Goal: Task Accomplishment & Management: Manage account settings

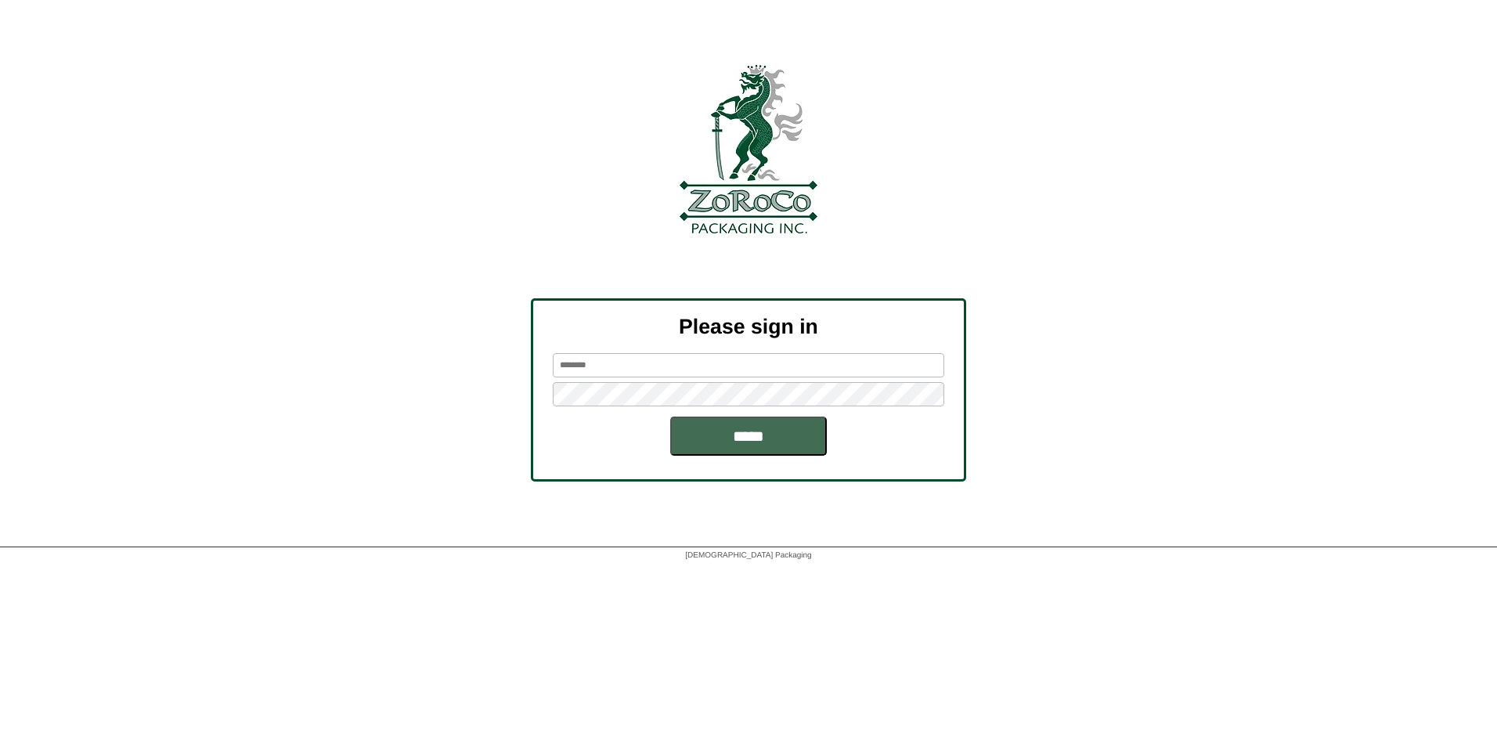
type input "******"
click at [742, 438] on input "*****" at bounding box center [748, 435] width 157 height 39
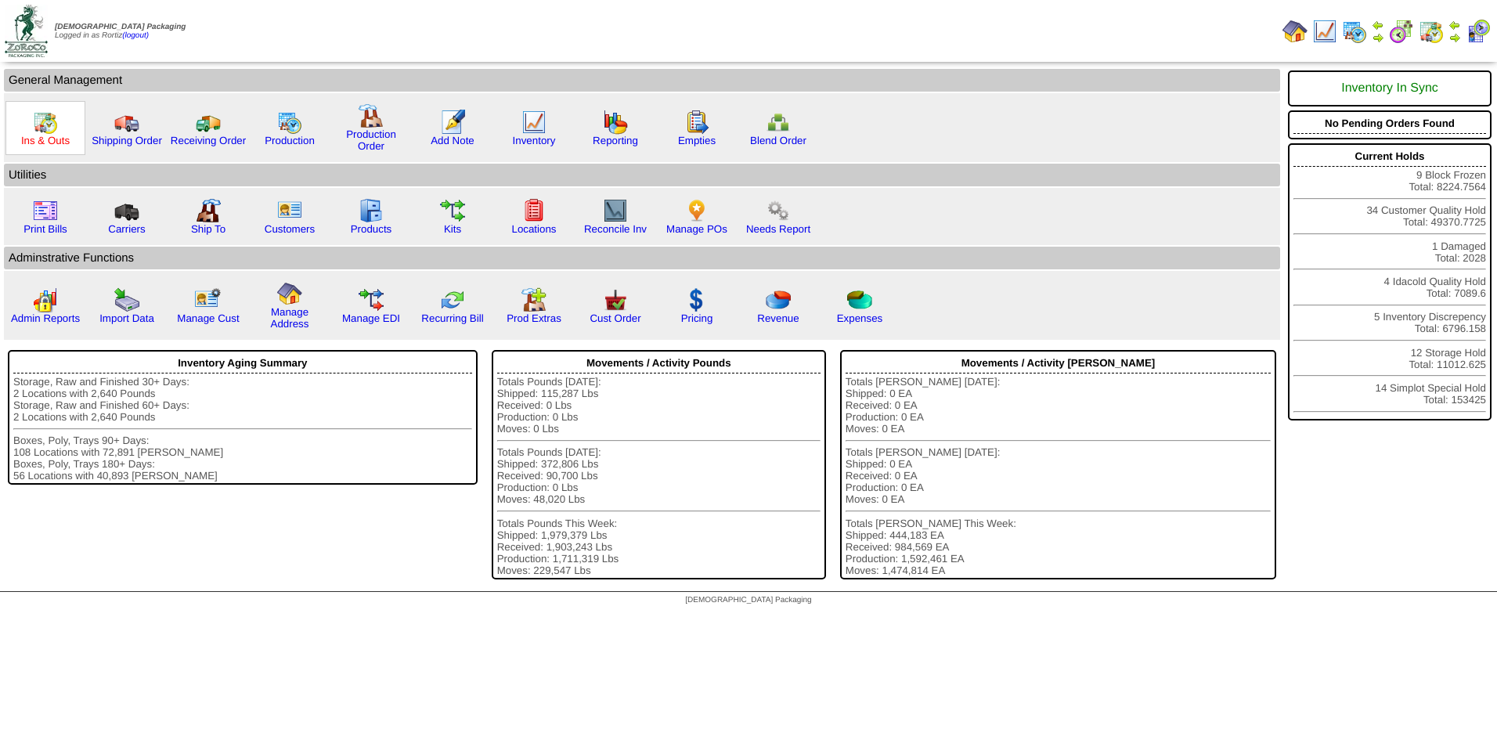
click at [52, 136] on link "Ins & Outs" at bounding box center [45, 141] width 49 height 12
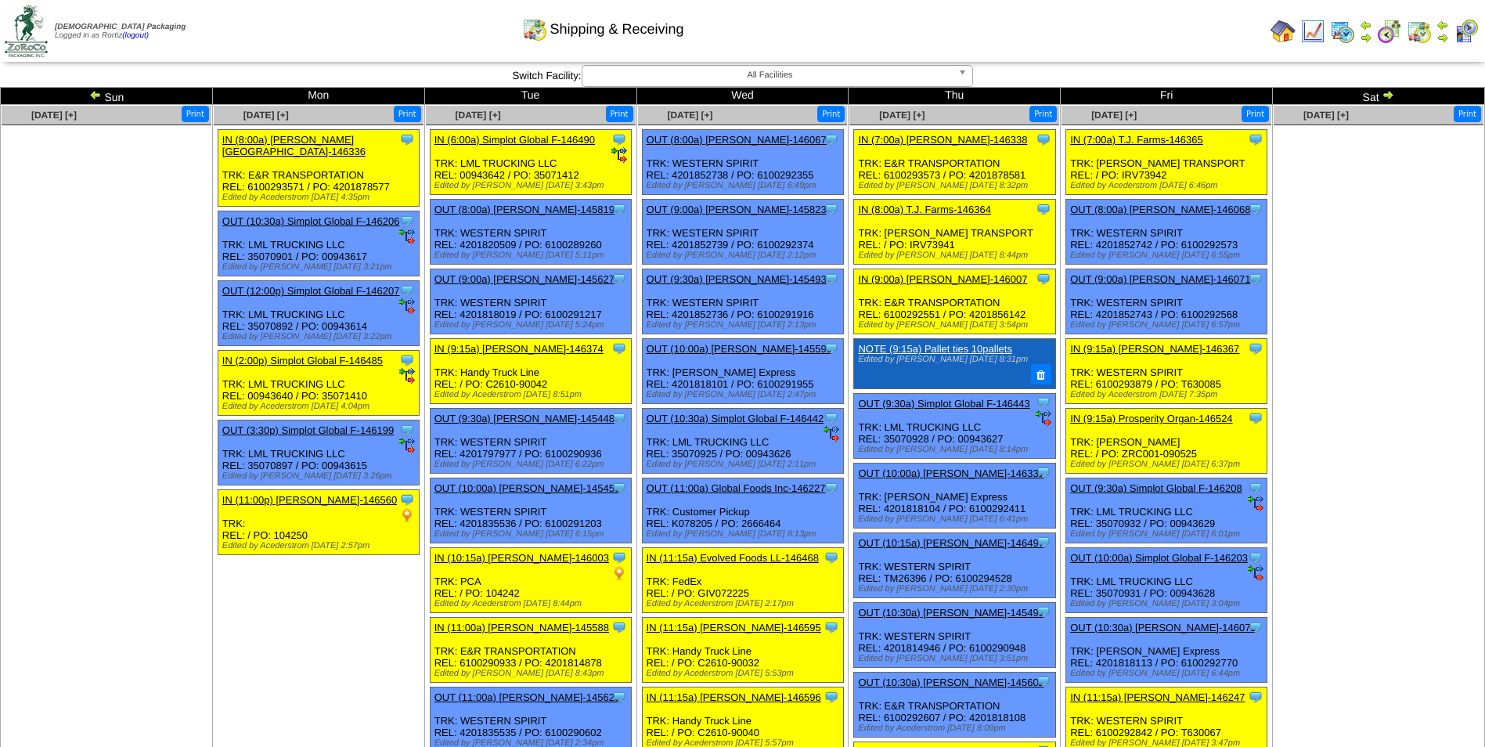
click at [1385, 96] on img at bounding box center [1388, 94] width 13 height 13
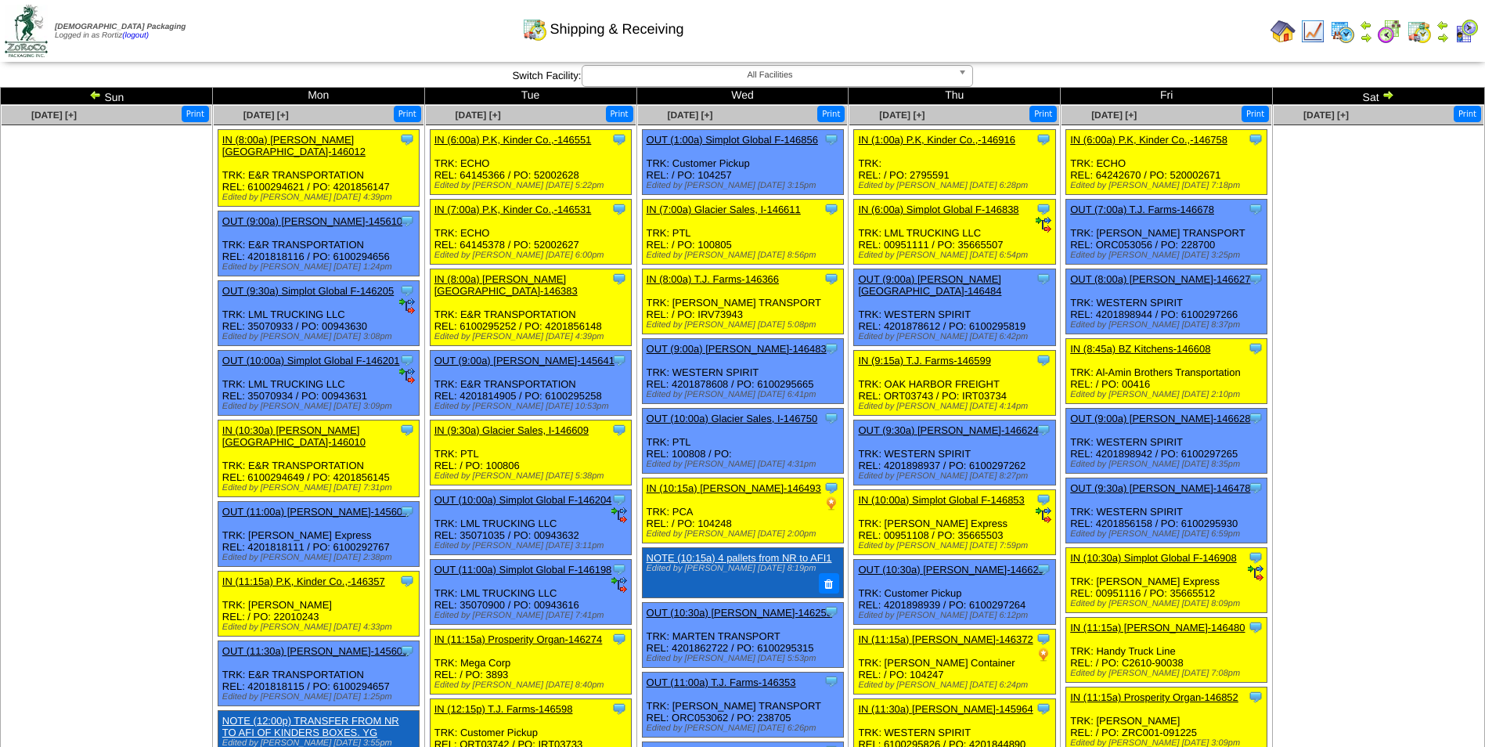
click at [1385, 95] on img at bounding box center [1388, 94] width 13 height 13
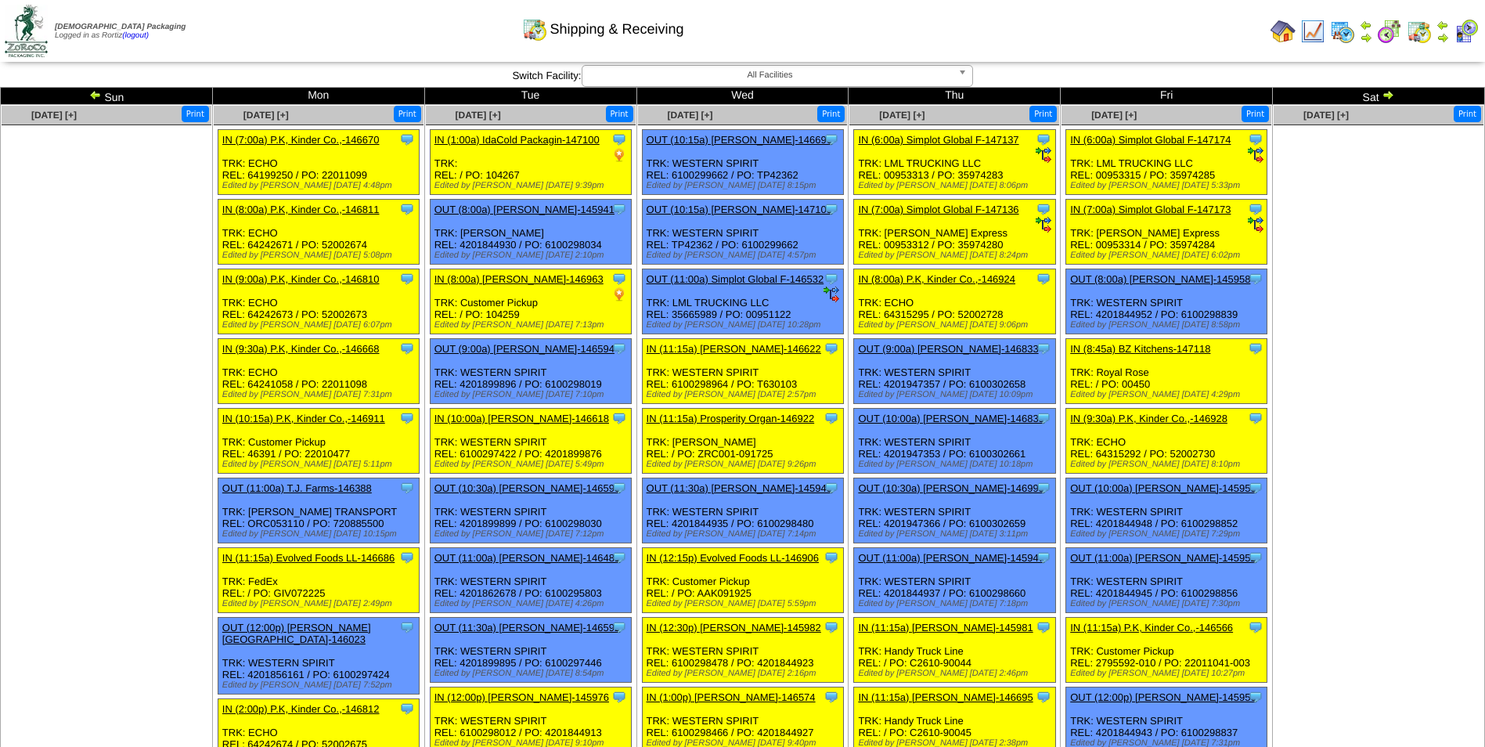
click at [1393, 92] on img at bounding box center [1388, 94] width 13 height 13
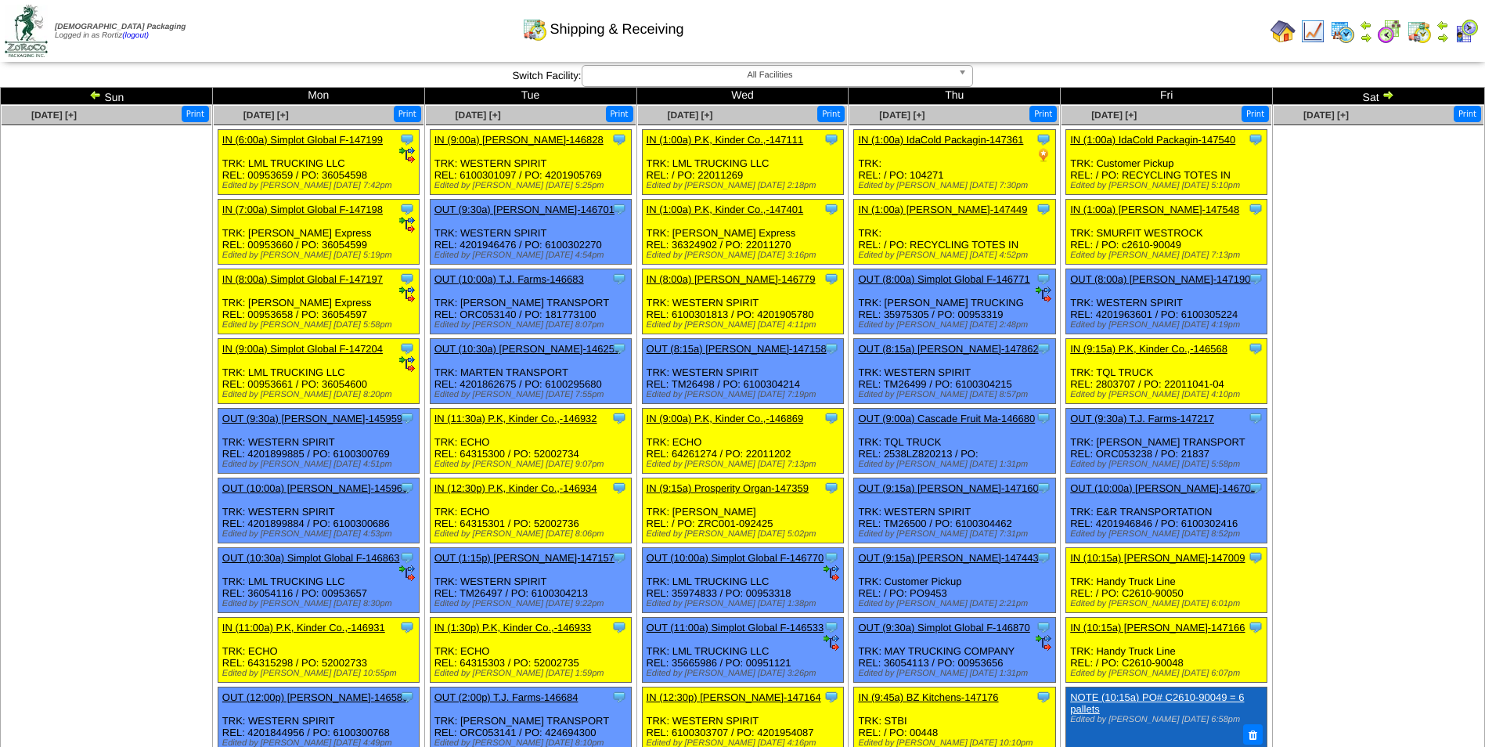
click at [1391, 95] on img at bounding box center [1388, 94] width 13 height 13
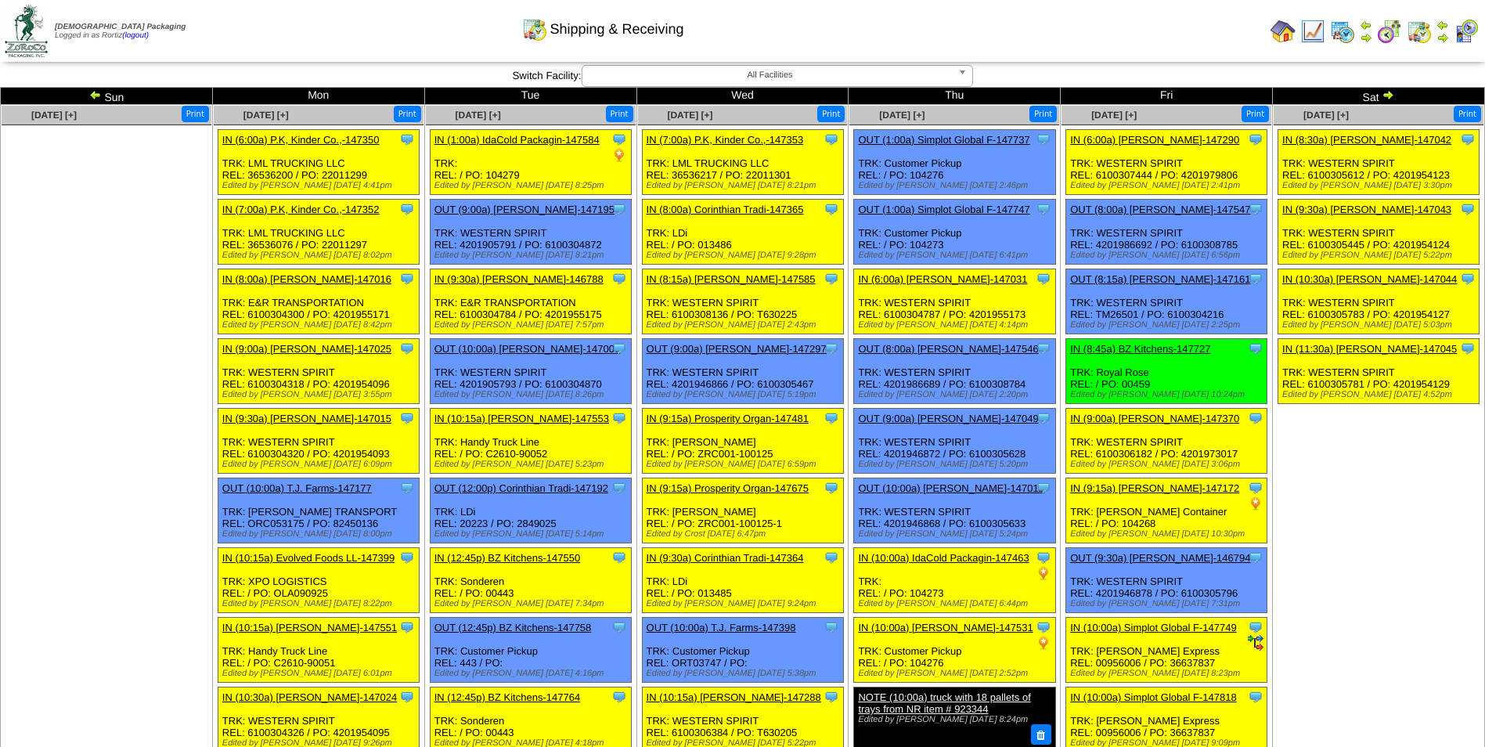
click at [1391, 94] on img at bounding box center [1388, 94] width 13 height 13
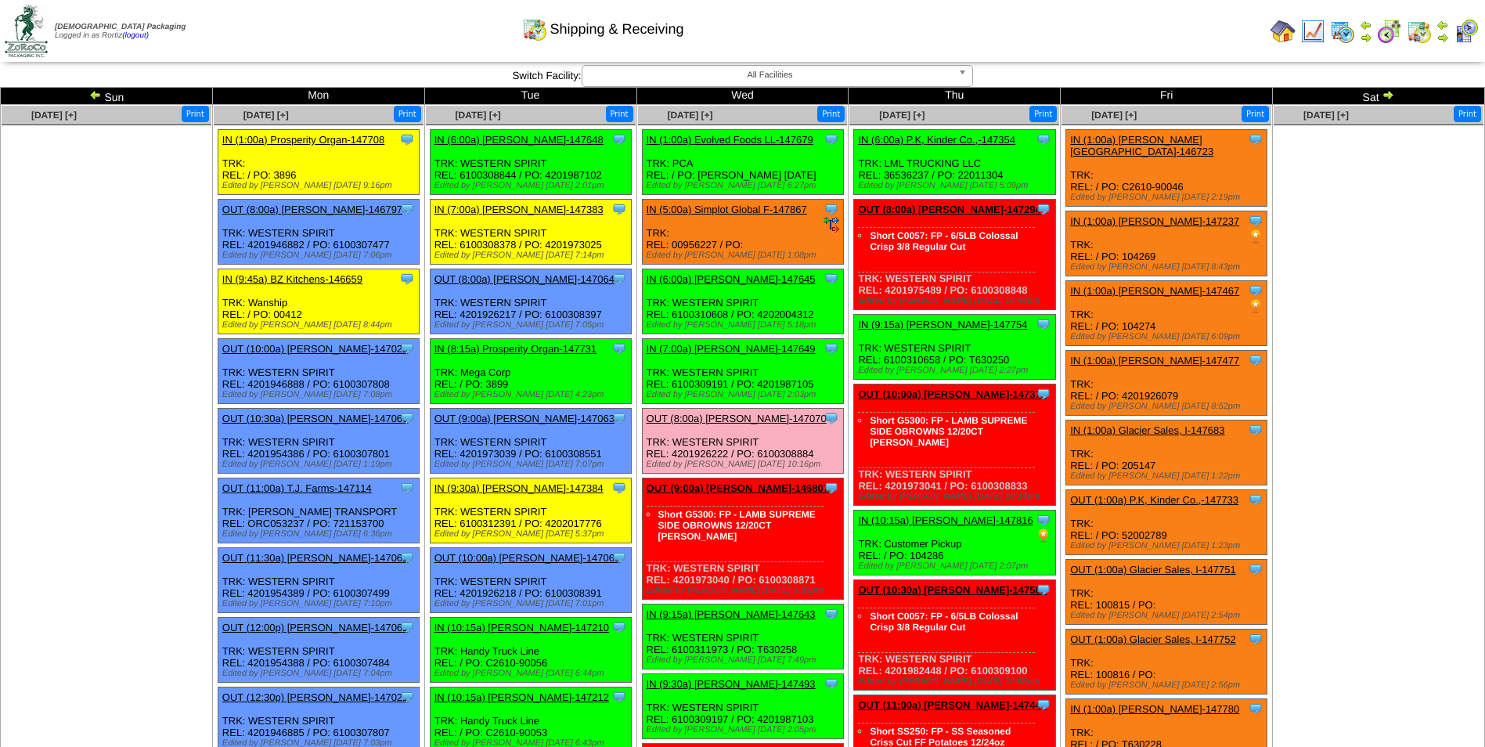
click at [730, 418] on link "OUT (8:00a) [PERSON_NAME]-147070" at bounding box center [737, 419] width 180 height 12
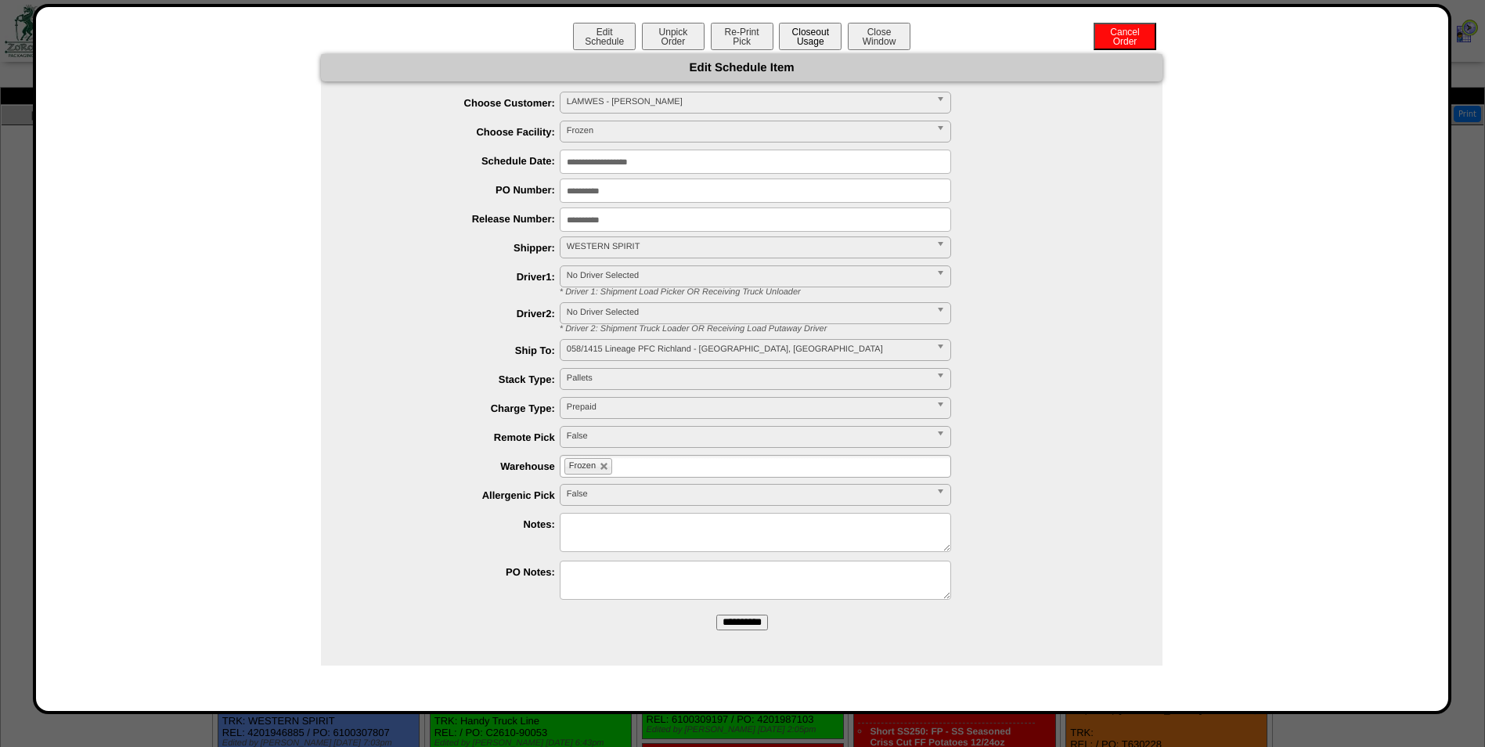
click at [807, 31] on button "Closeout Usage" at bounding box center [810, 36] width 63 height 27
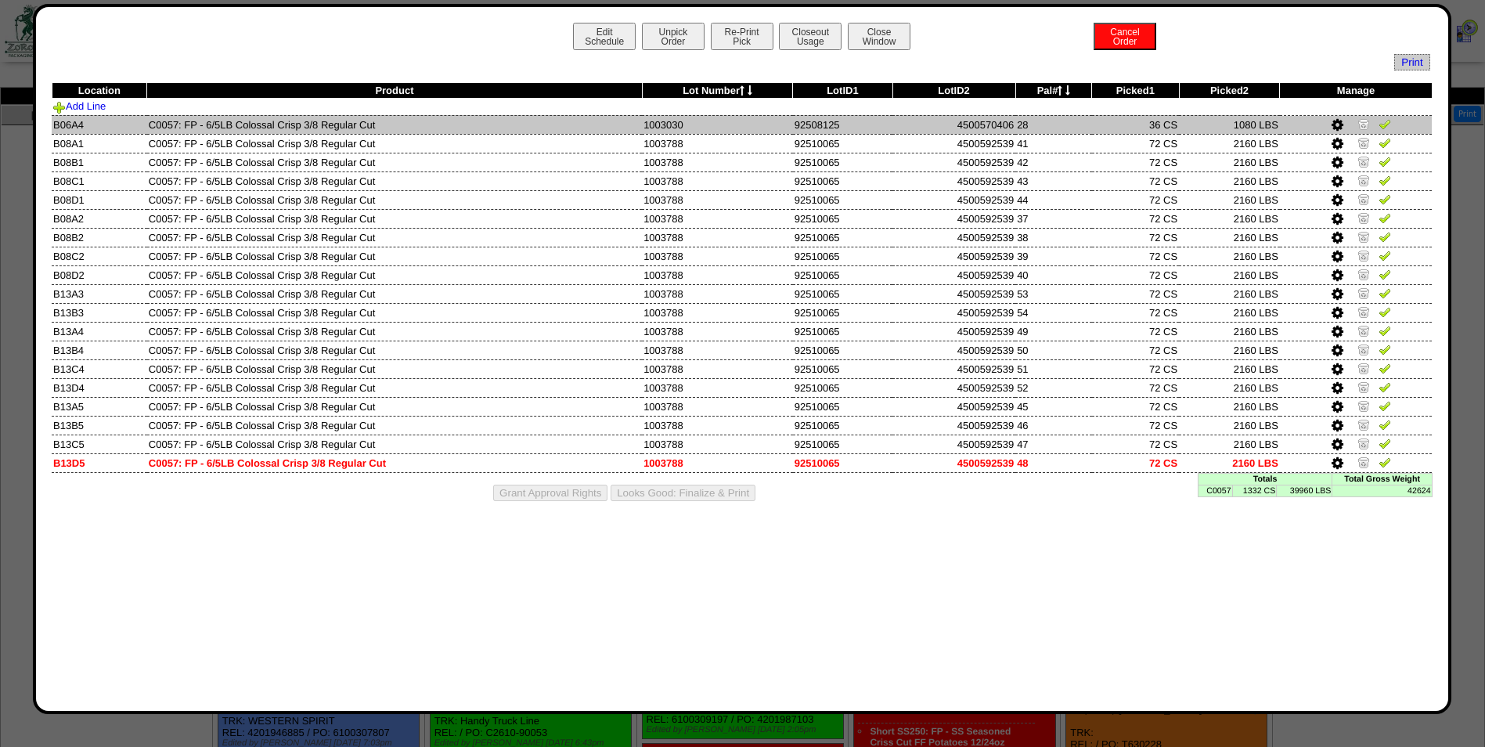
click at [1364, 121] on img at bounding box center [1363, 123] width 13 height 13
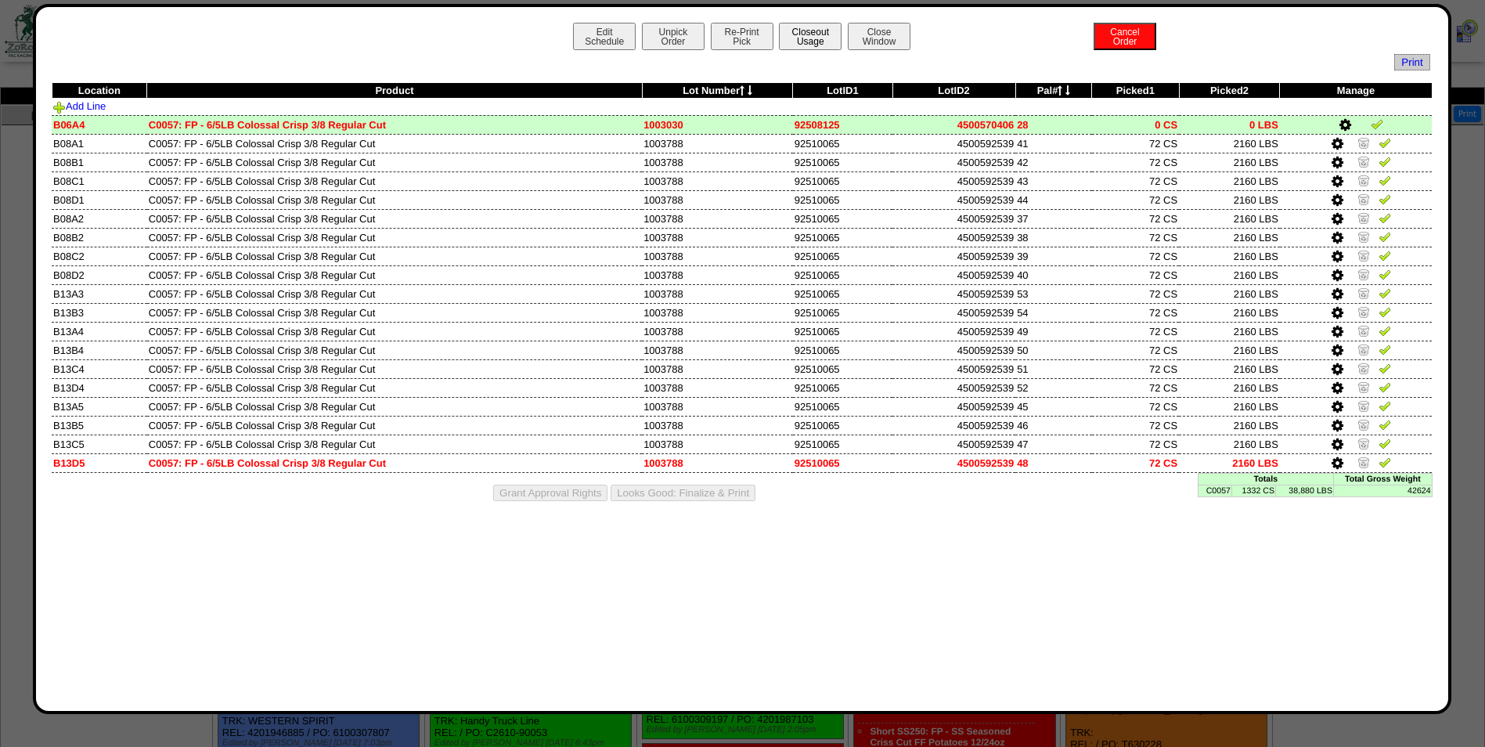
click at [802, 39] on button "Closeout Usage" at bounding box center [810, 36] width 63 height 27
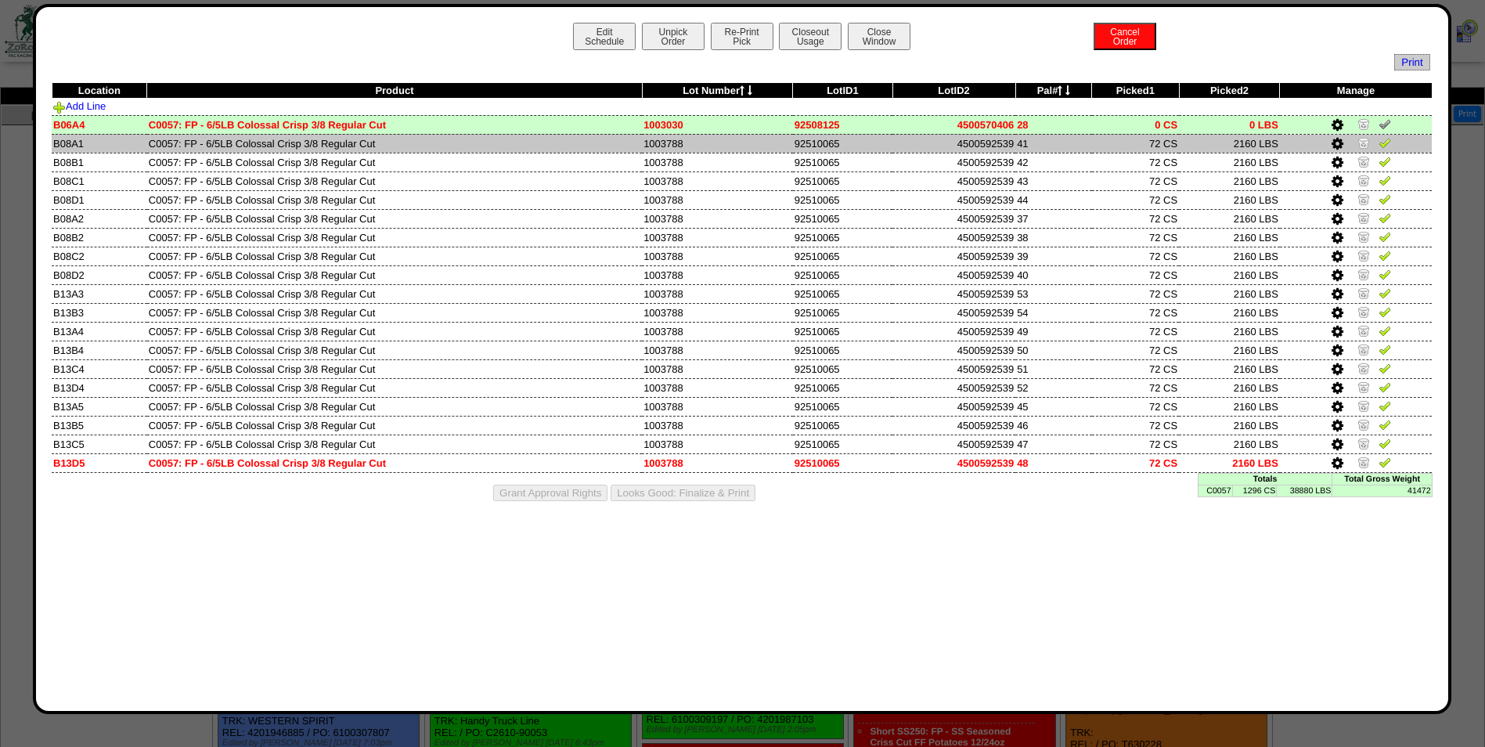
click at [1385, 148] on img at bounding box center [1384, 142] width 13 height 13
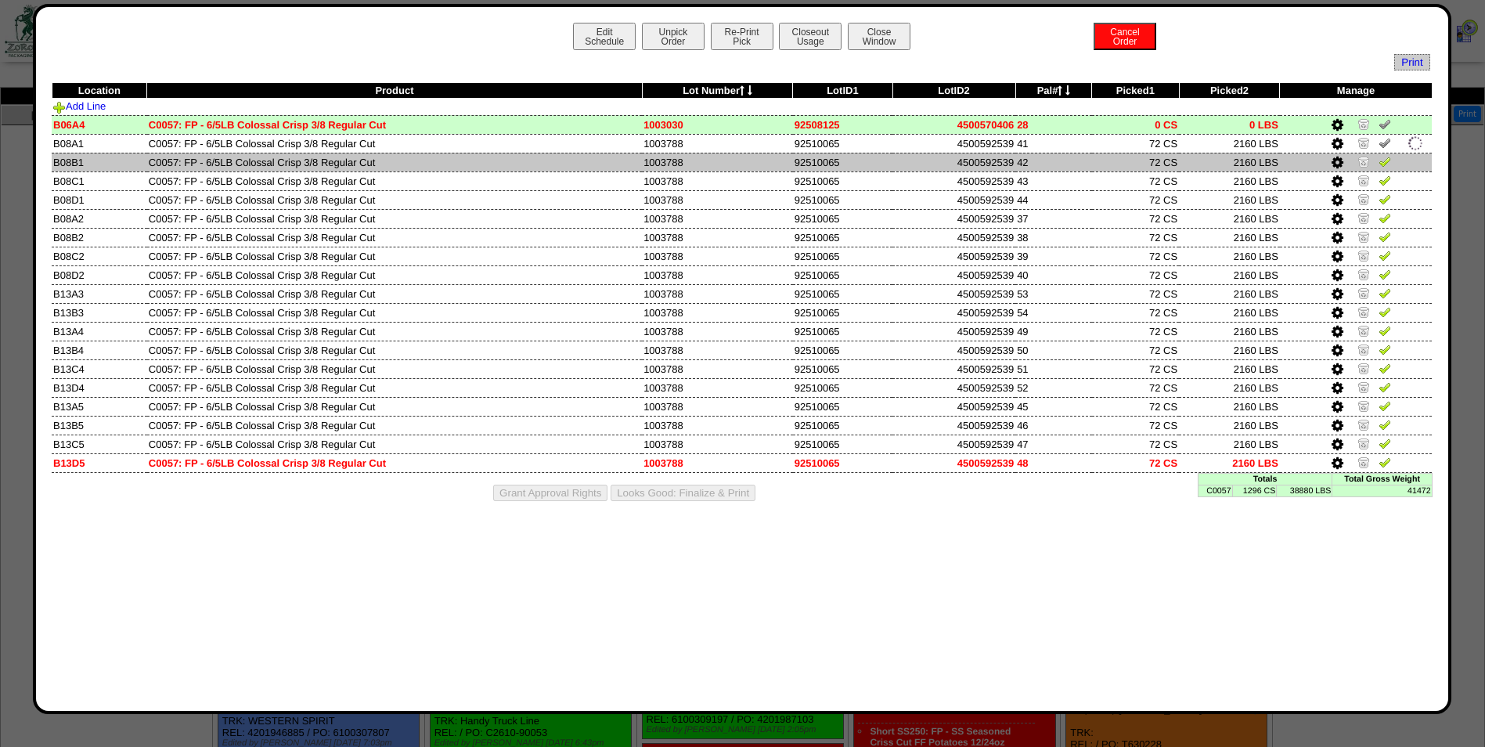
click at [1385, 164] on img at bounding box center [1384, 161] width 13 height 13
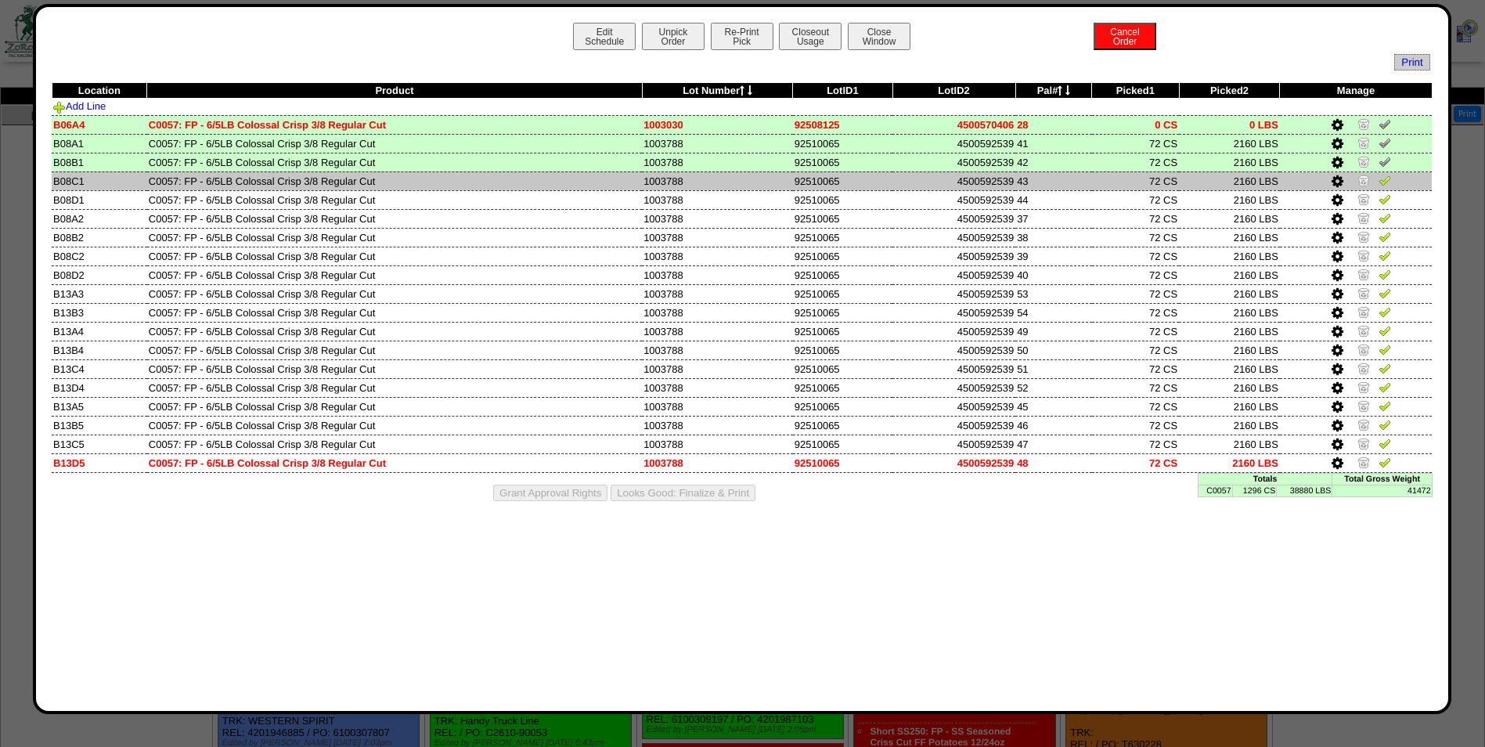
click at [1386, 178] on img at bounding box center [1384, 180] width 13 height 13
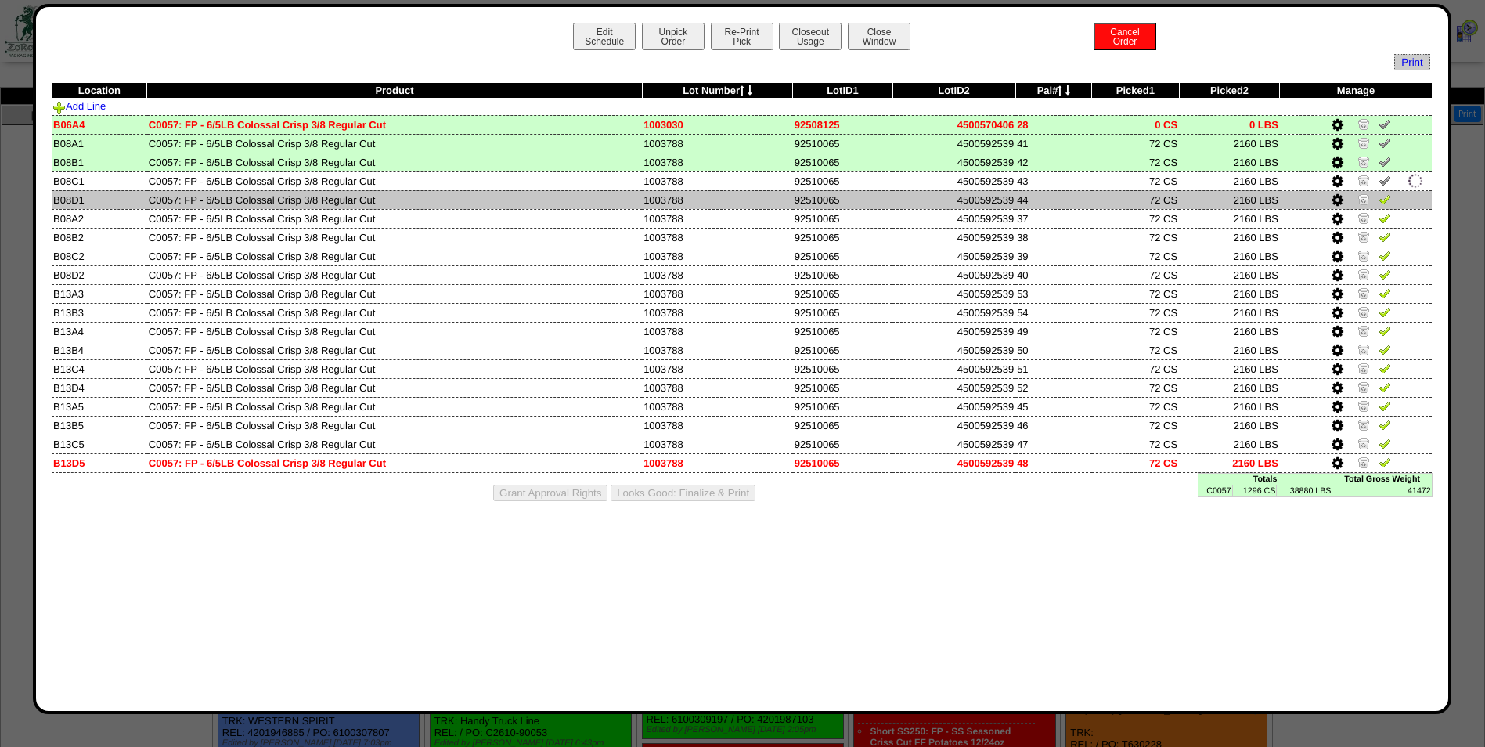
click at [1385, 202] on img at bounding box center [1384, 199] width 13 height 13
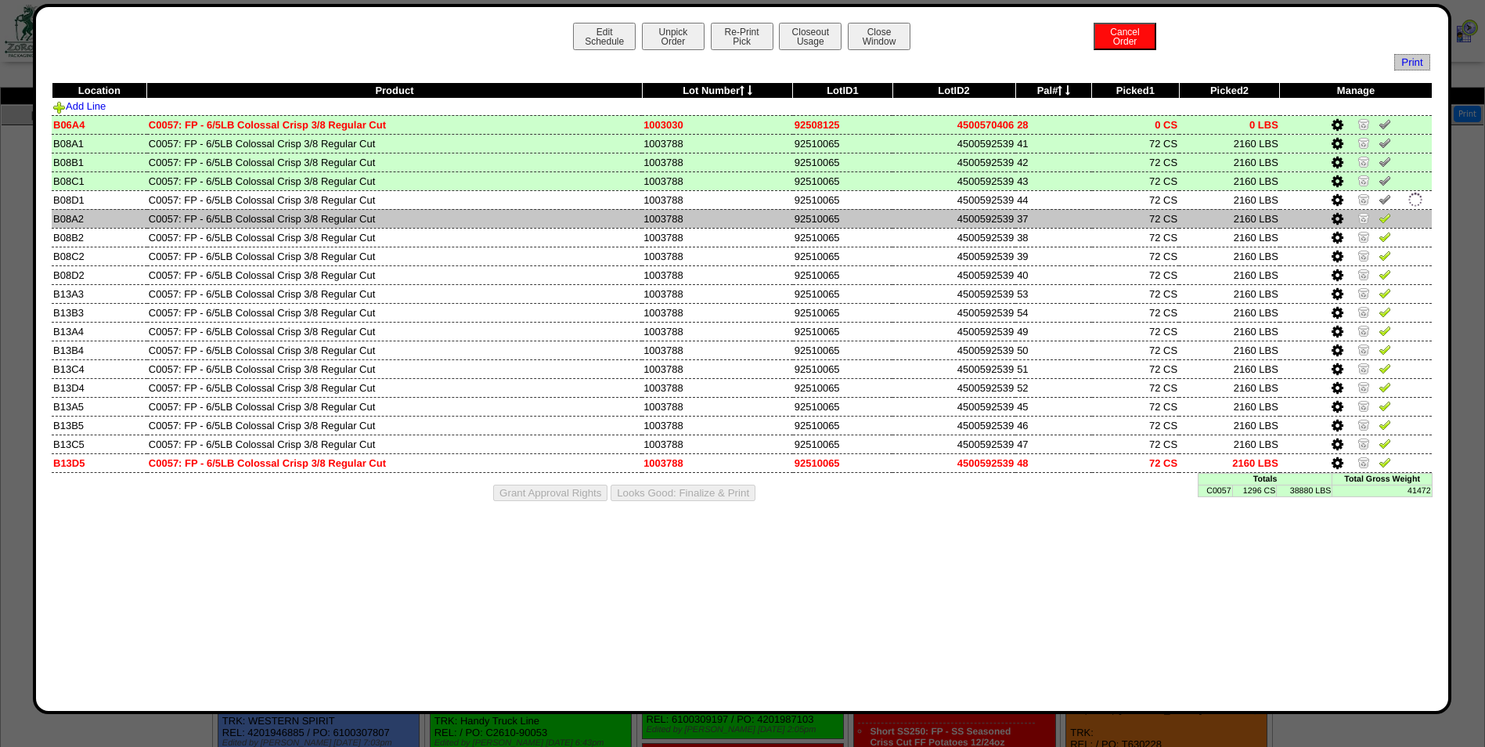
click at [1385, 220] on img at bounding box center [1384, 217] width 13 height 13
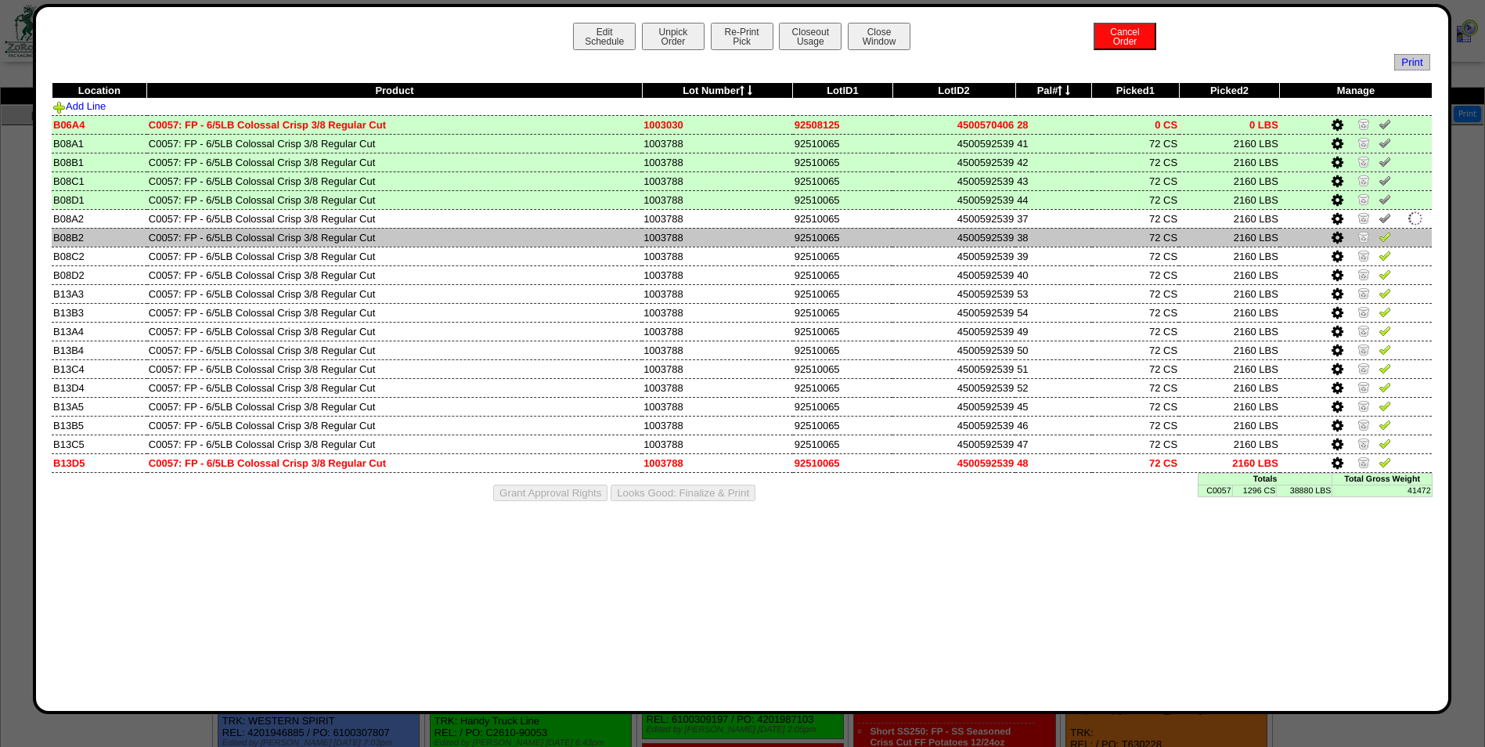
click at [1385, 239] on img at bounding box center [1384, 236] width 13 height 13
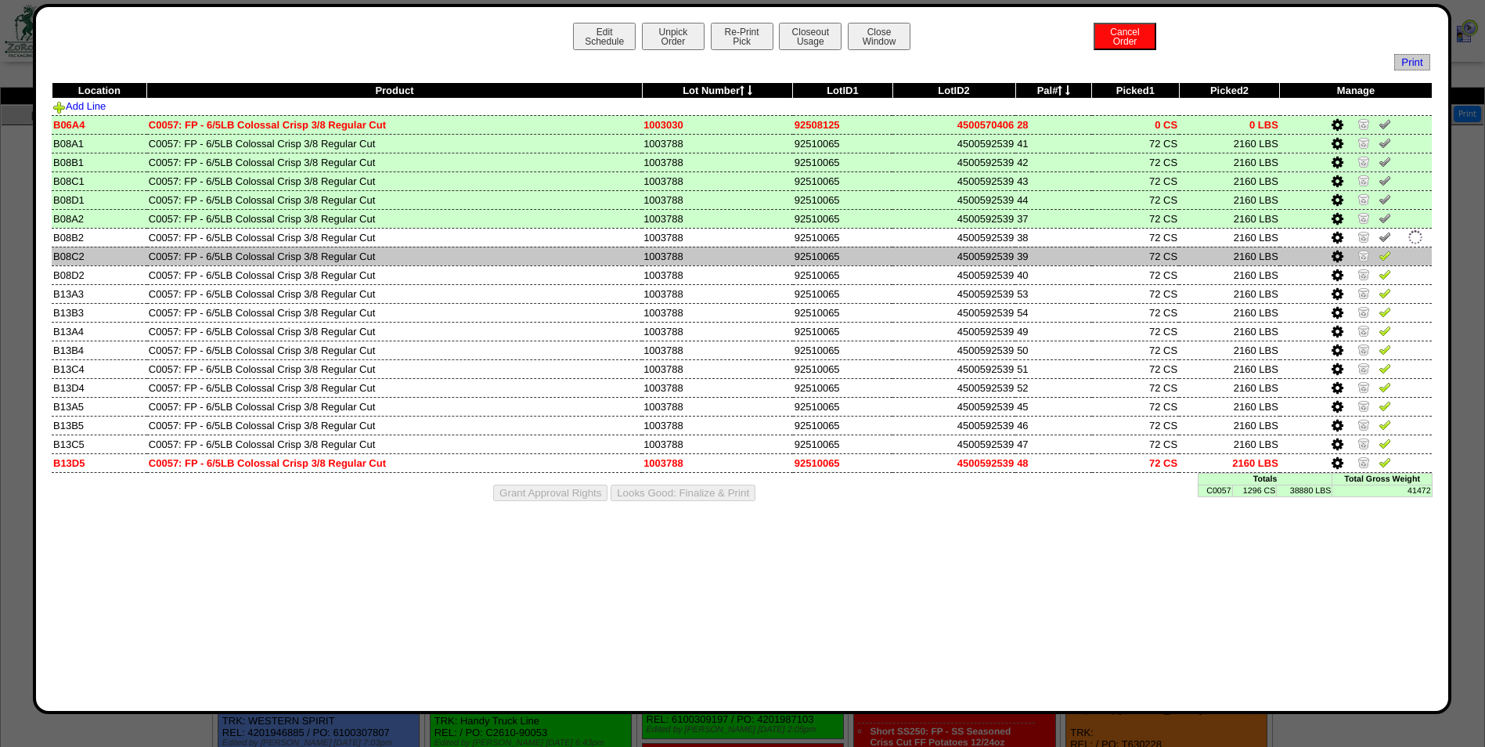
click at [1386, 252] on img at bounding box center [1384, 255] width 13 height 13
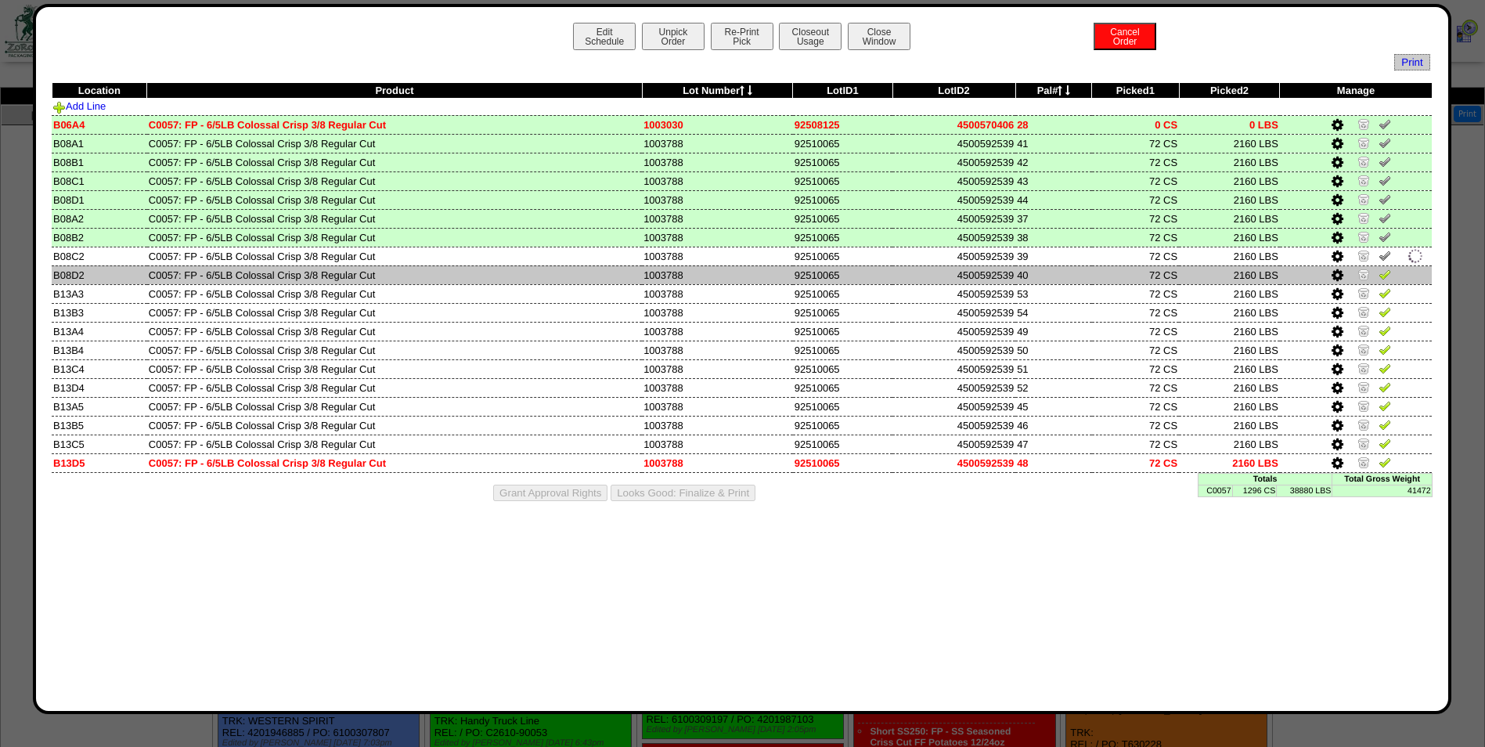
click at [1390, 276] on img at bounding box center [1384, 274] width 13 height 13
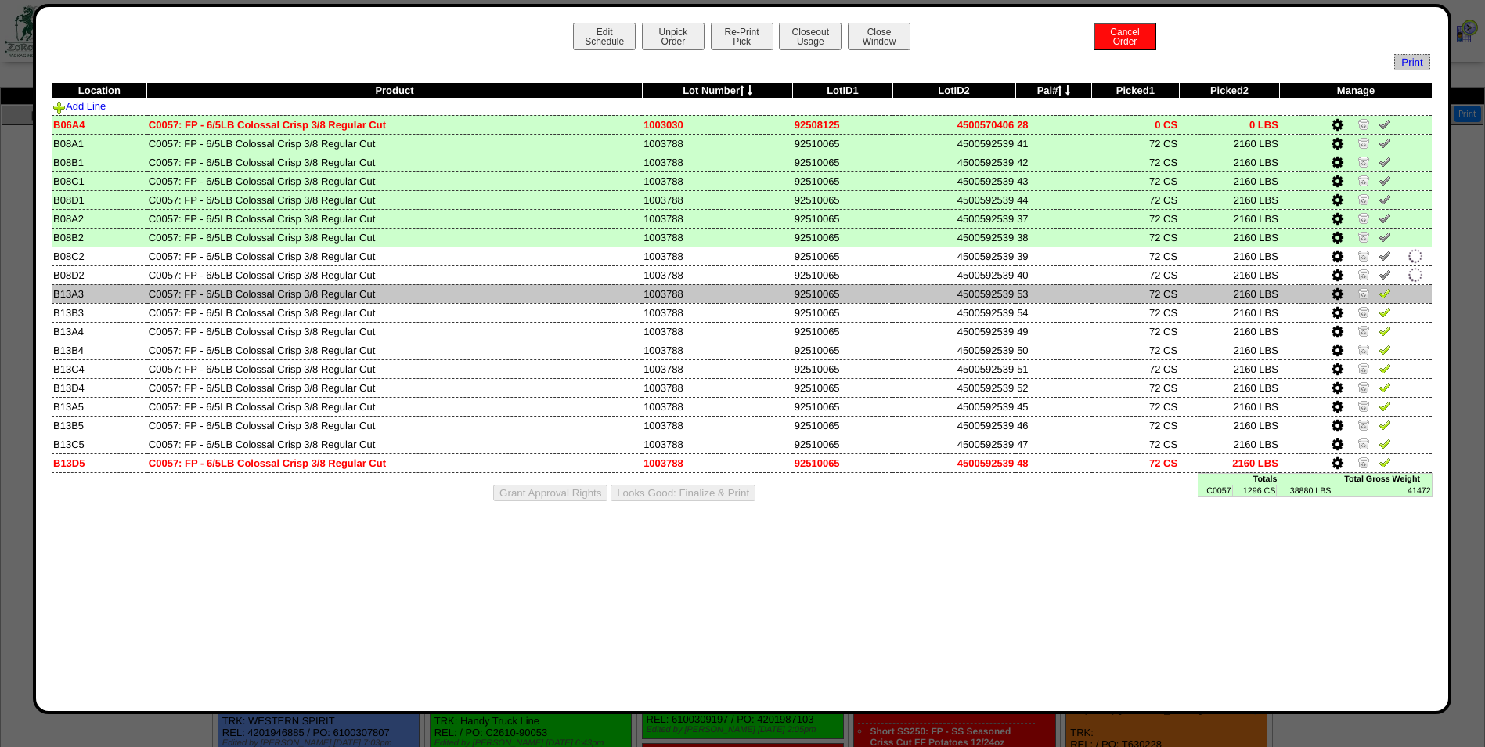
click at [1389, 294] on img at bounding box center [1384, 292] width 13 height 13
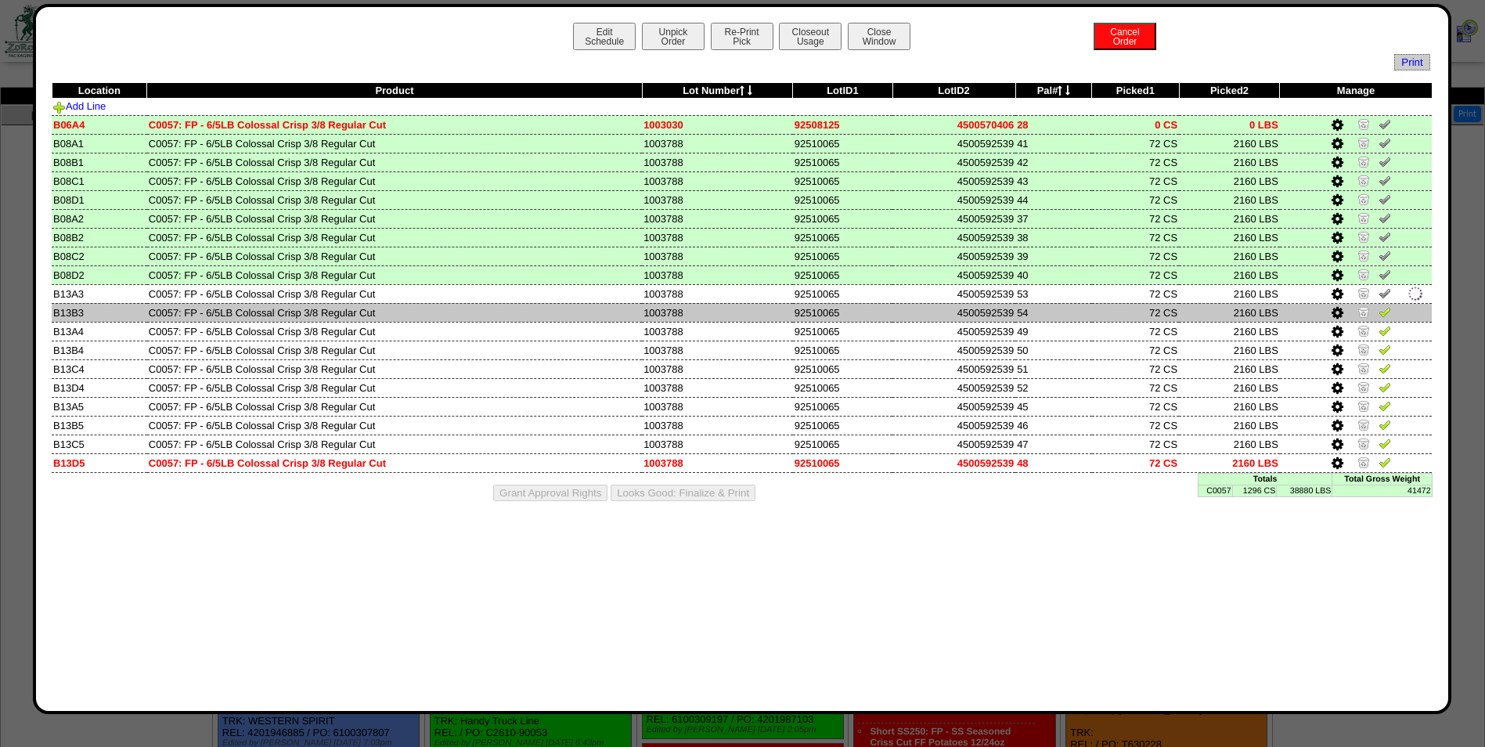
click at [1388, 318] on link at bounding box center [1384, 314] width 13 height 12
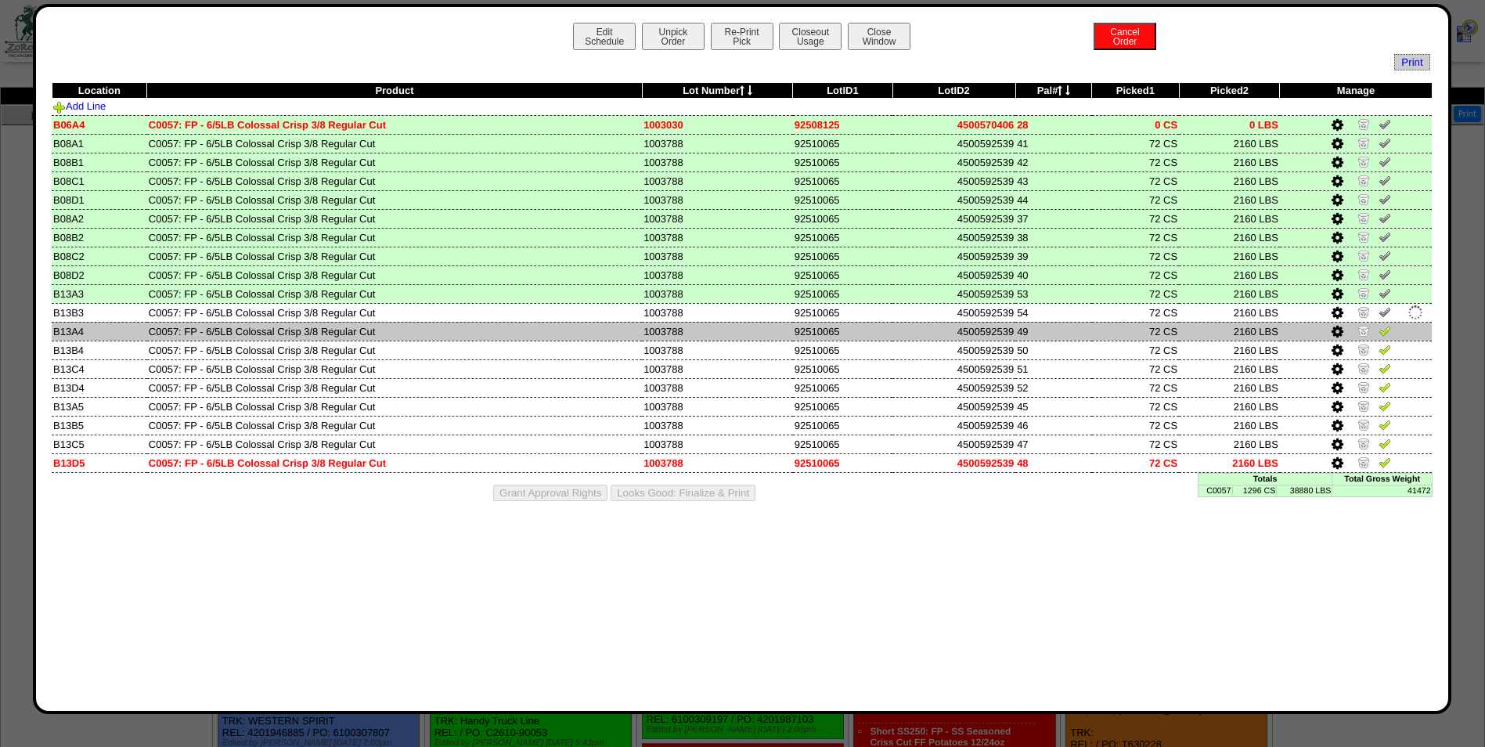
click at [1388, 330] on img at bounding box center [1384, 330] width 13 height 13
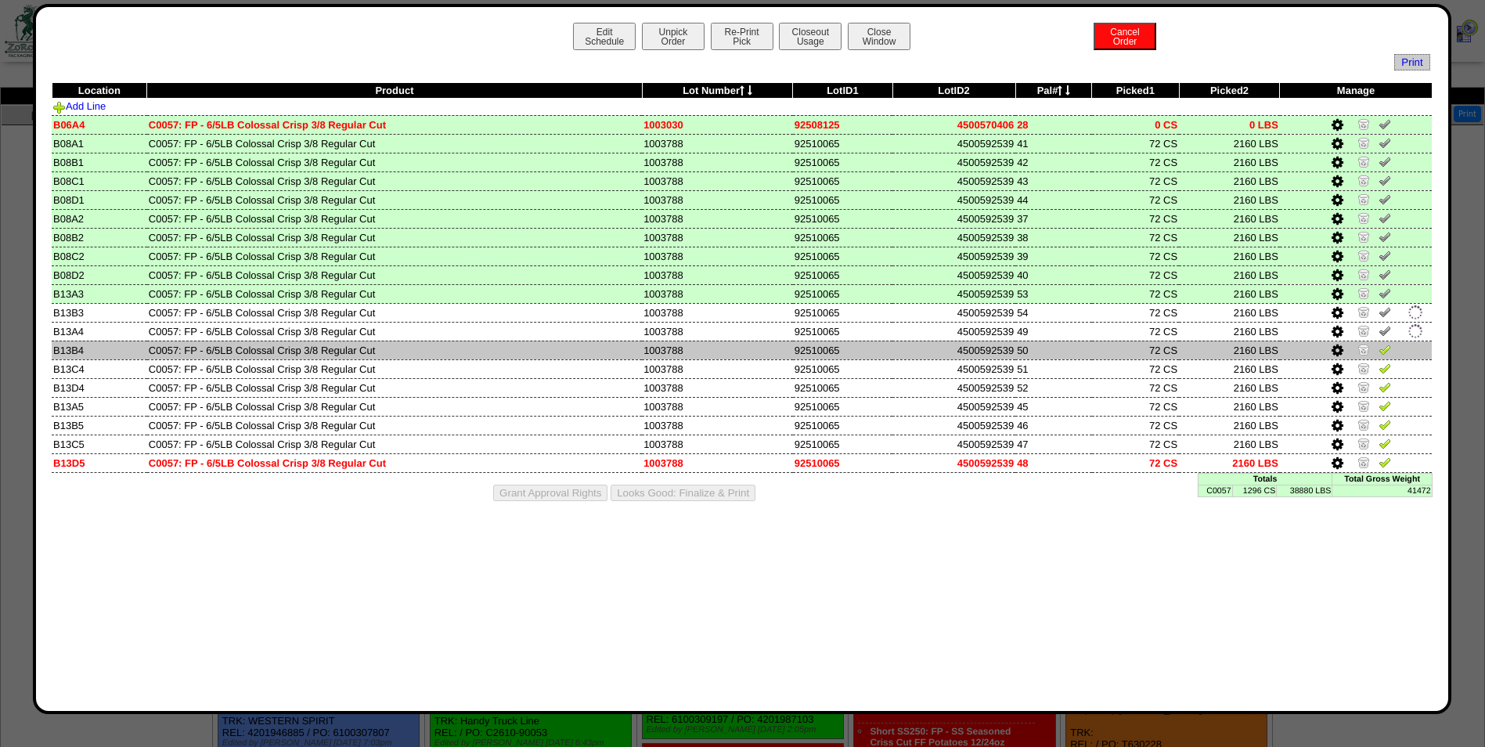
click at [1388, 348] on img at bounding box center [1384, 349] width 13 height 13
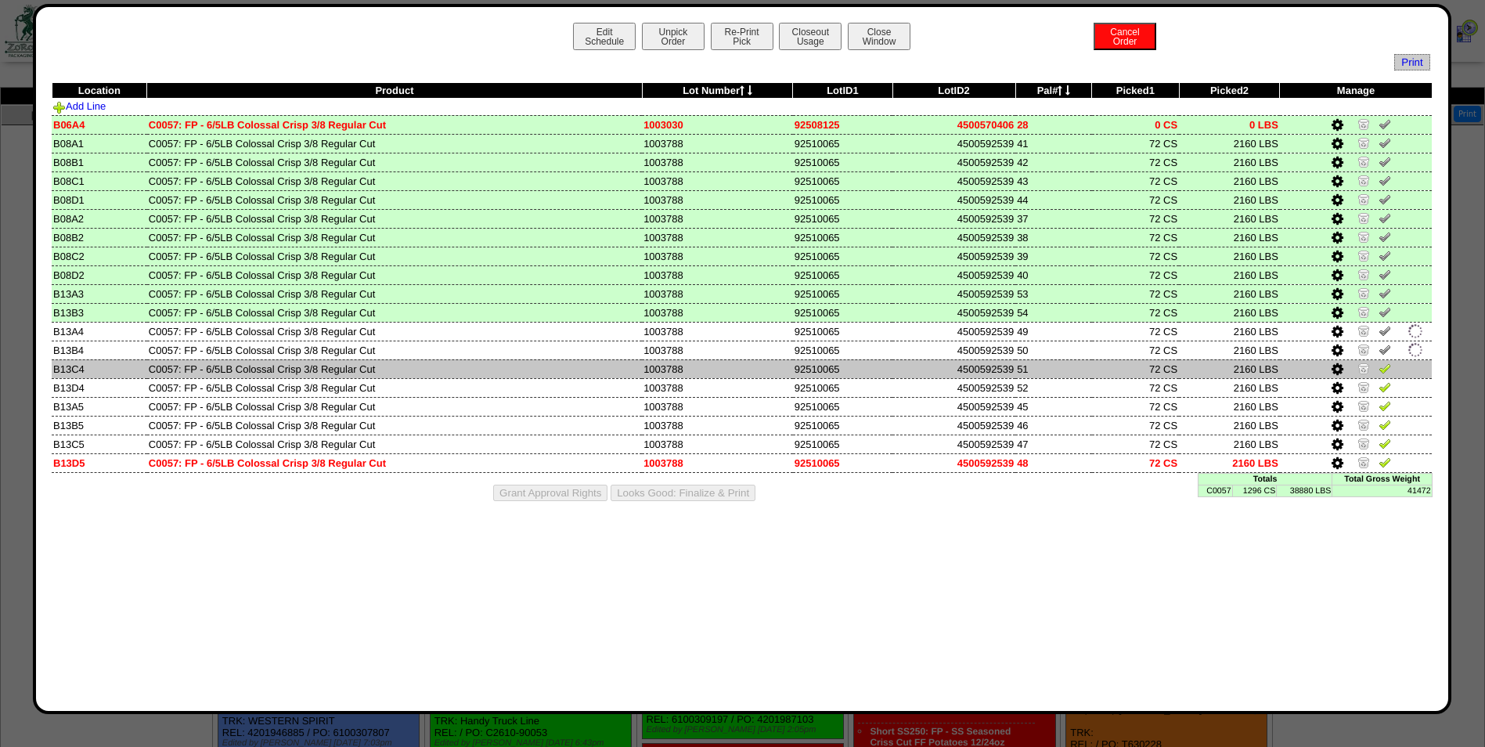
click at [1388, 362] on img at bounding box center [1384, 368] width 13 height 13
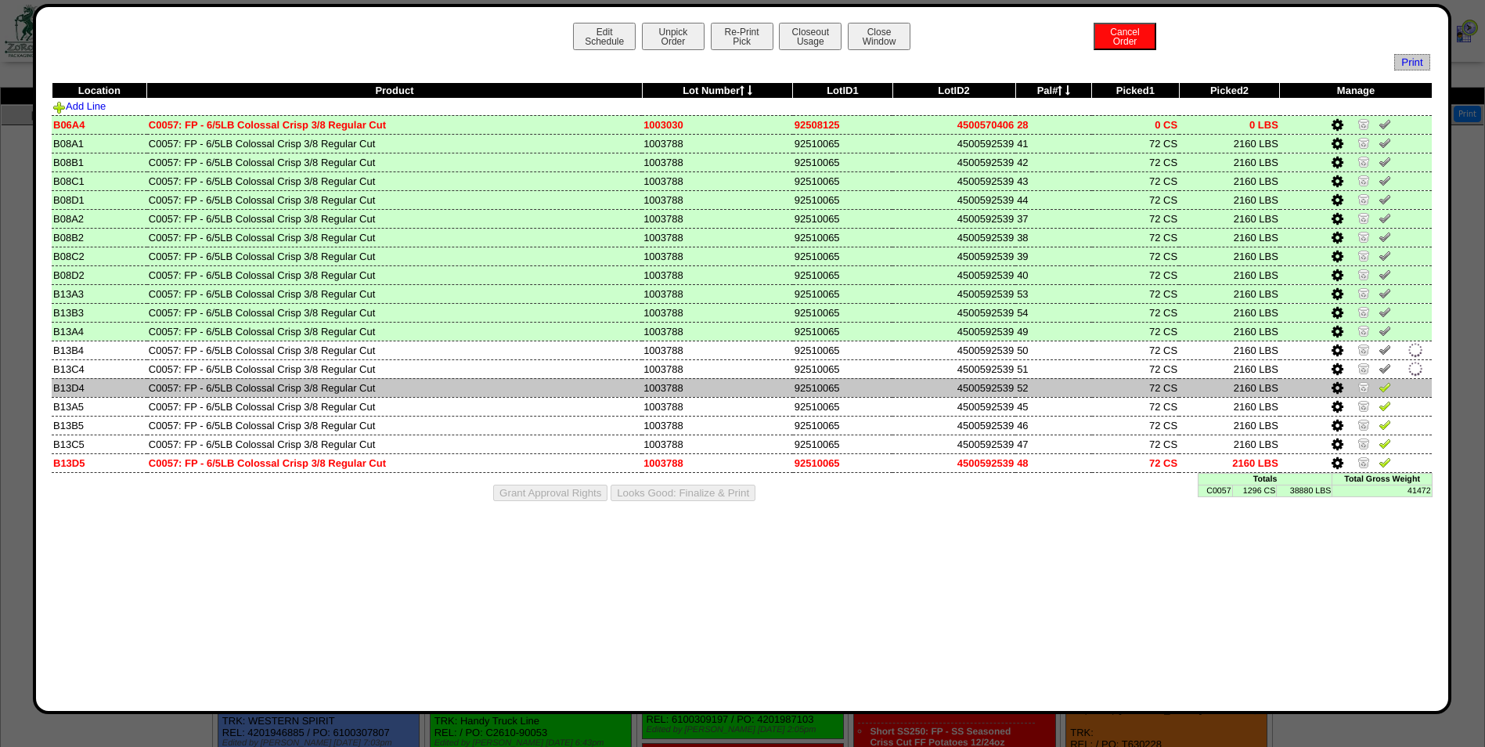
click at [1388, 383] on img at bounding box center [1384, 386] width 13 height 13
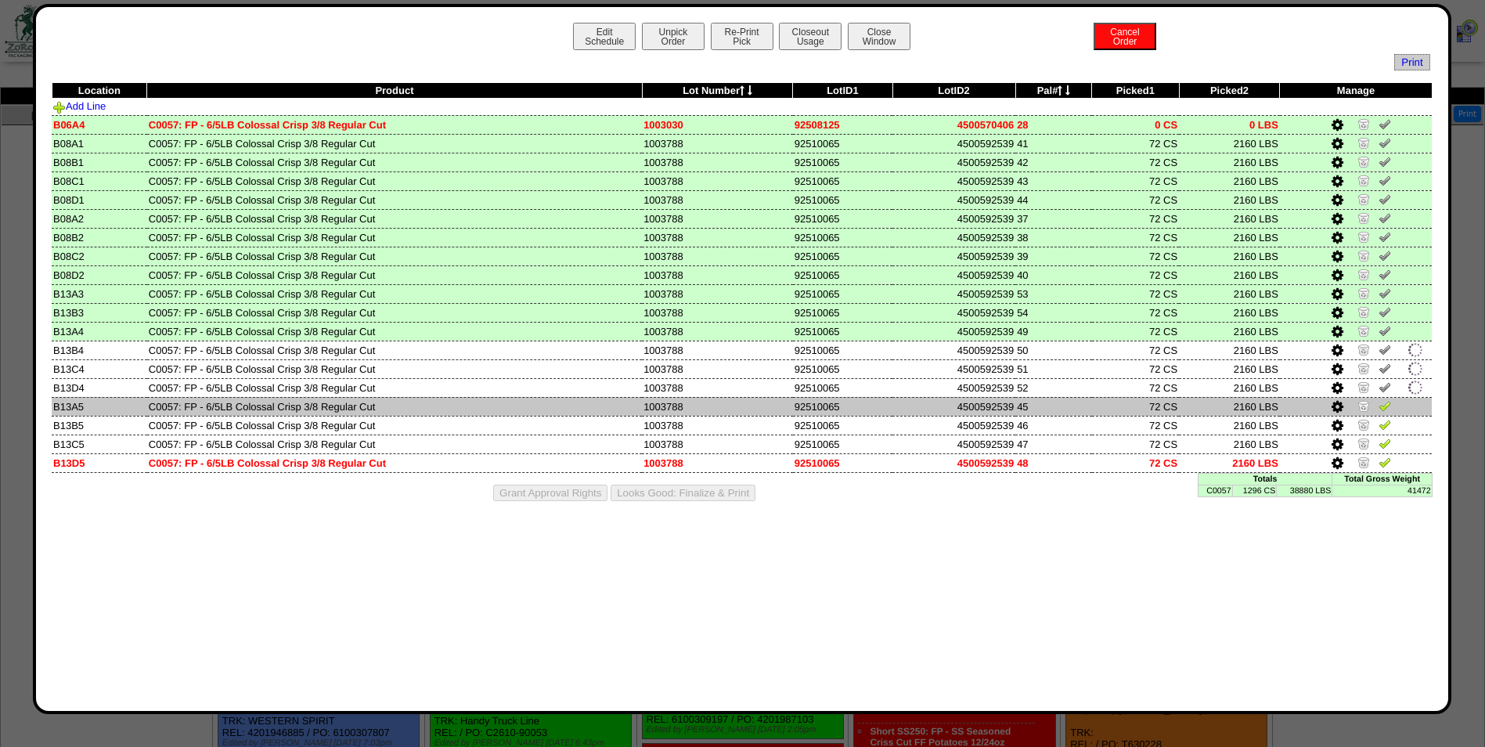
click at [1387, 406] on img at bounding box center [1384, 405] width 13 height 13
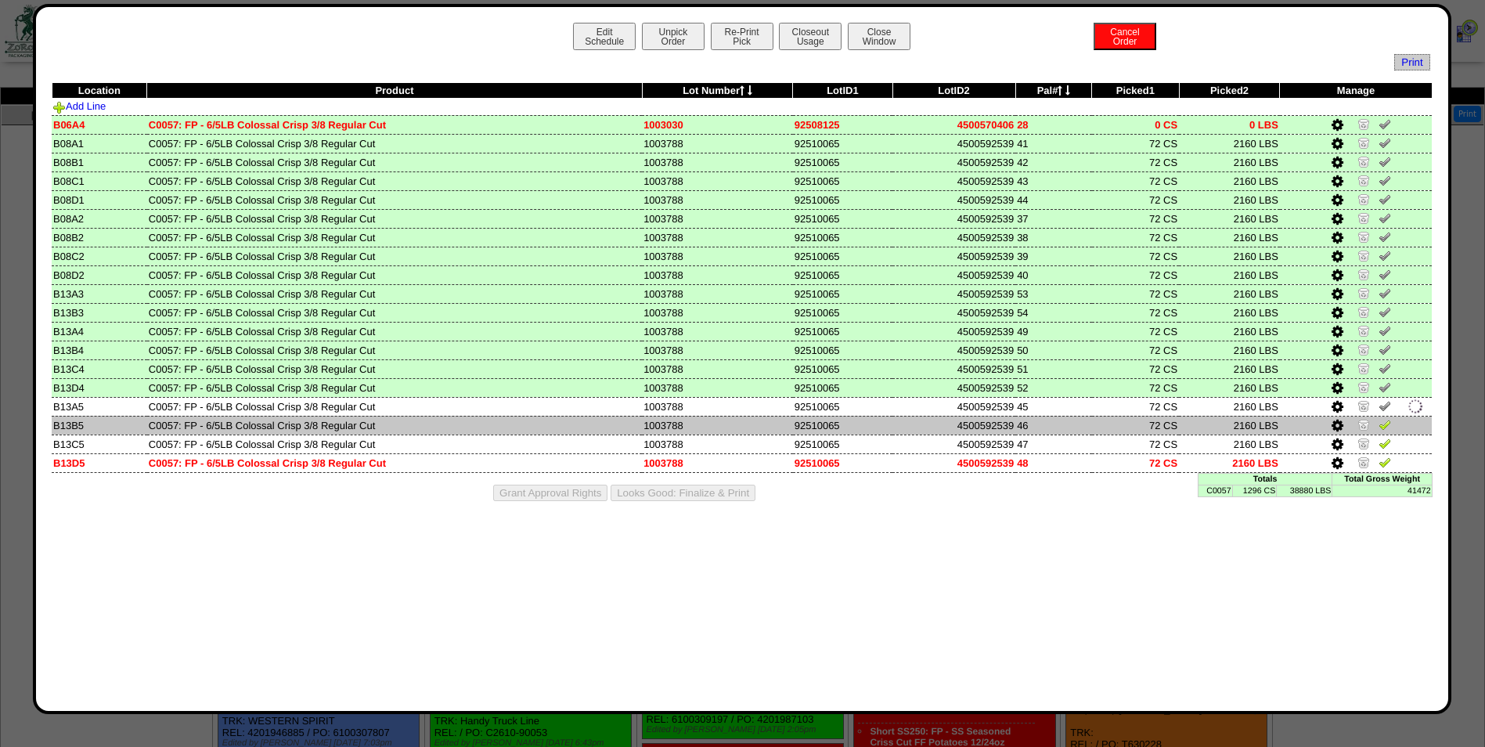
click at [1387, 423] on img at bounding box center [1384, 424] width 13 height 13
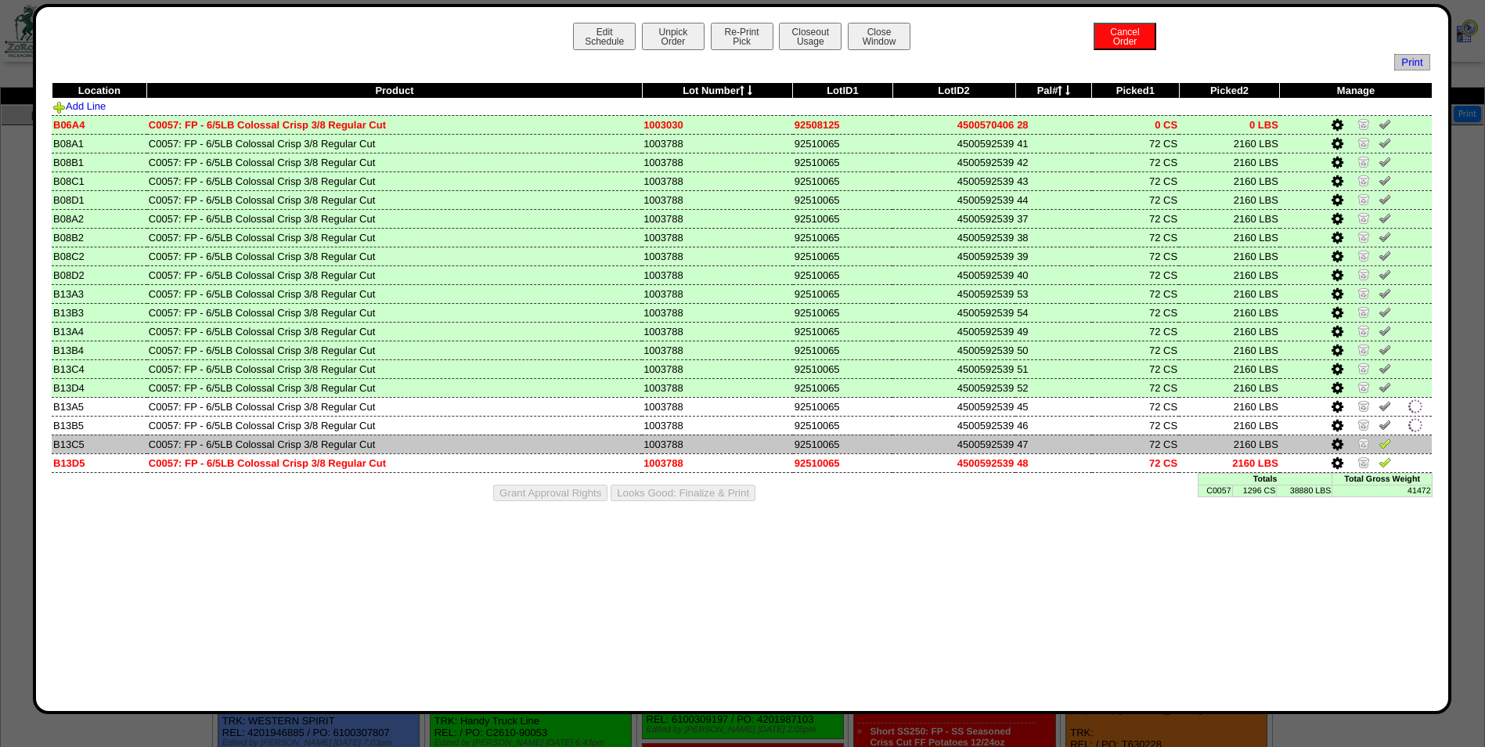
click at [1386, 441] on img at bounding box center [1384, 443] width 13 height 13
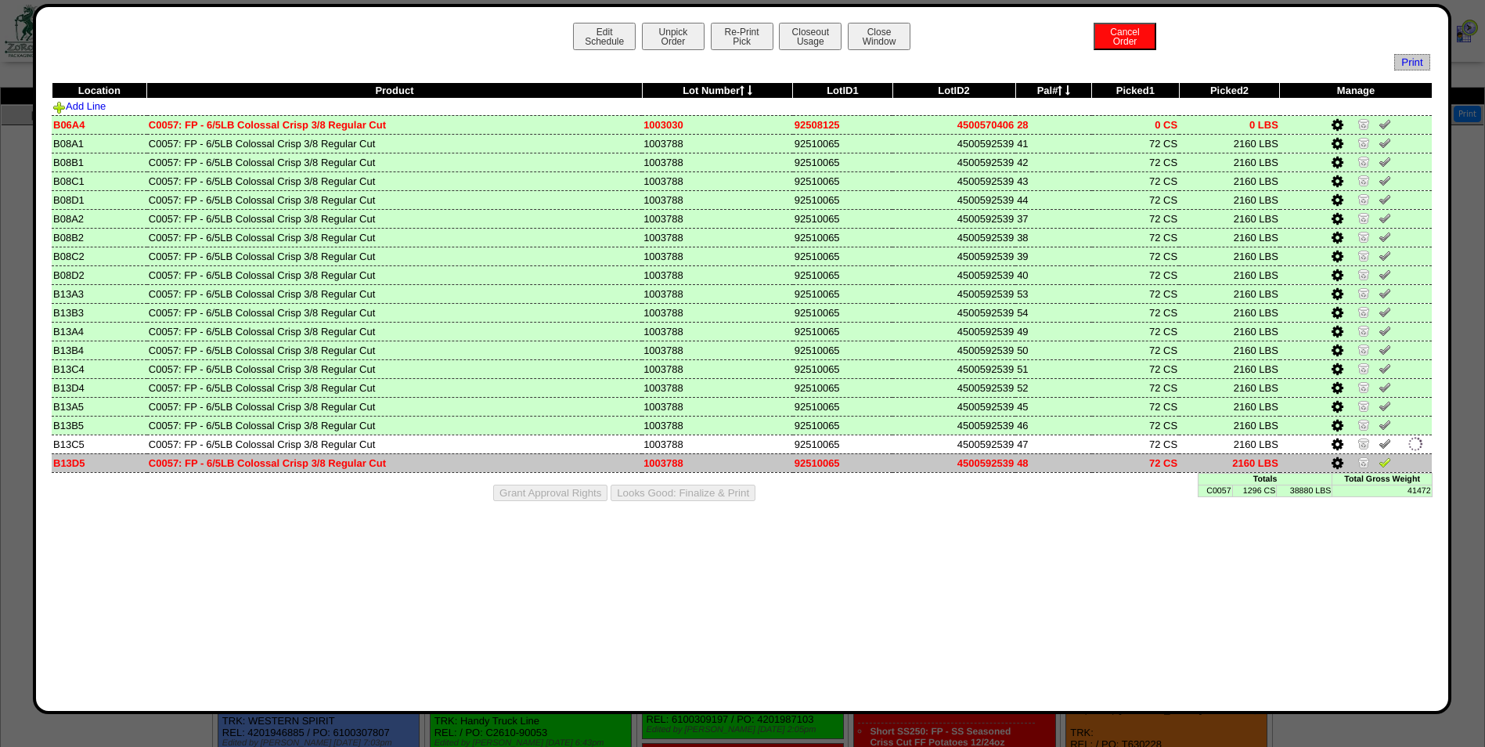
click at [1388, 460] on img at bounding box center [1384, 462] width 13 height 13
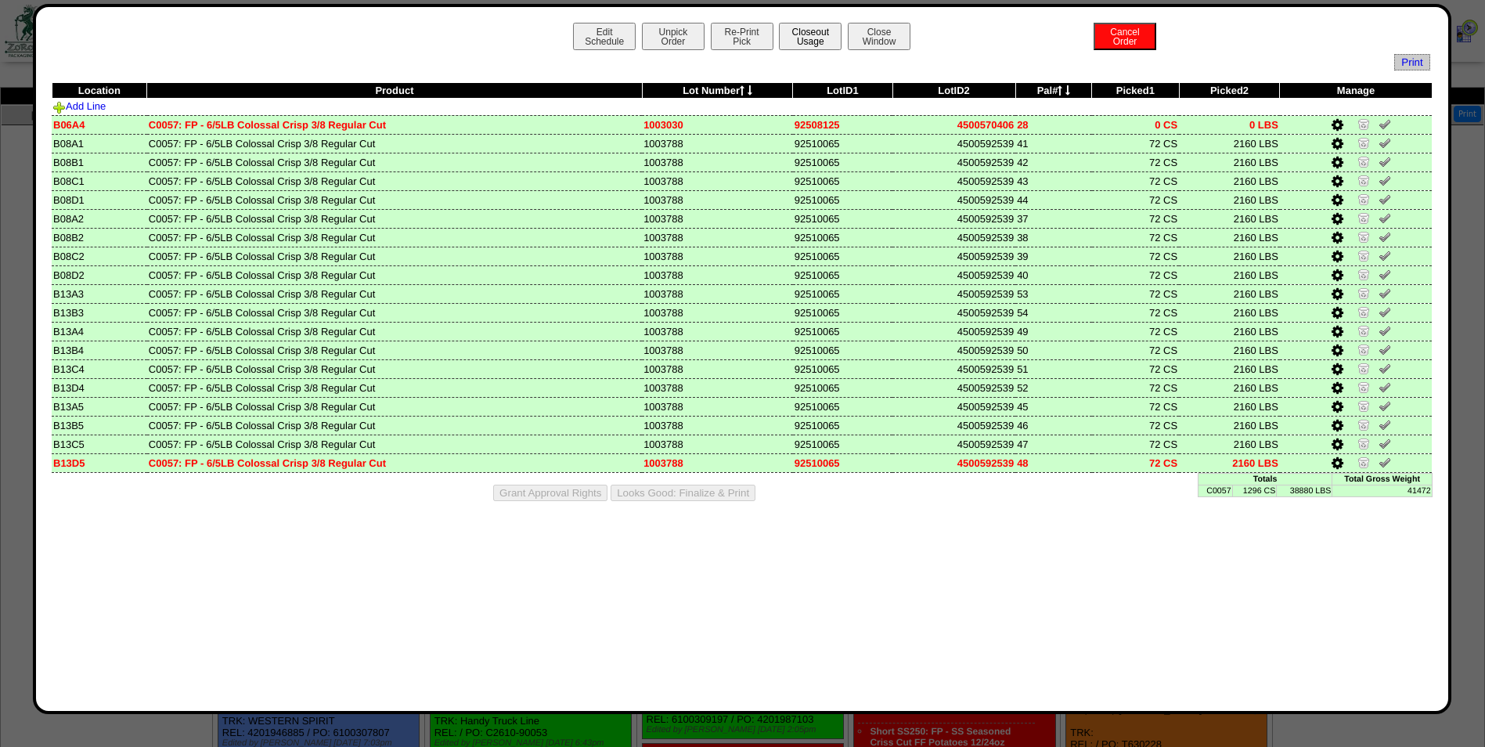
click at [819, 36] on button "Closeout Usage" at bounding box center [810, 36] width 63 height 27
click at [723, 497] on button "Looks Good: Finalize & Print" at bounding box center [683, 493] width 145 height 16
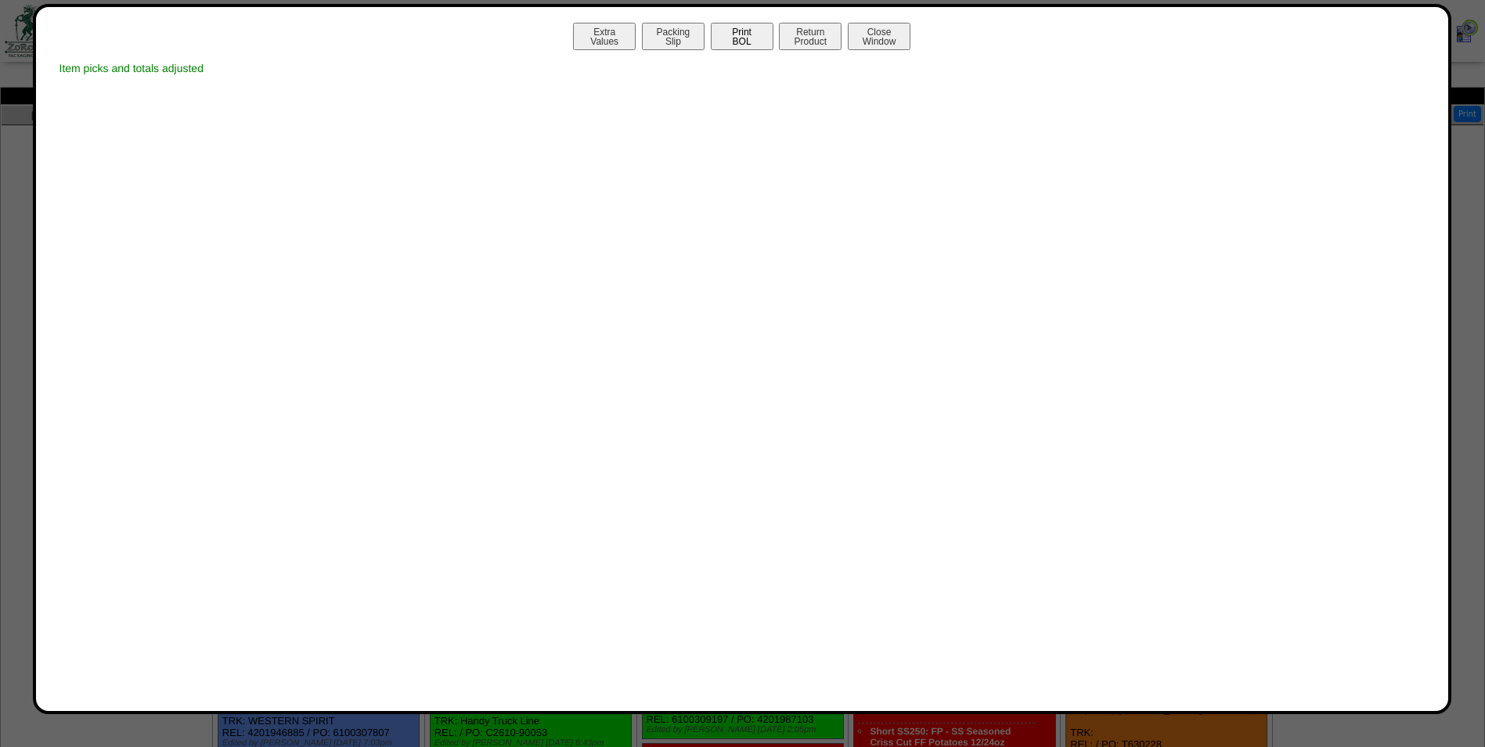
click at [738, 49] on button "Print BOL" at bounding box center [742, 36] width 63 height 27
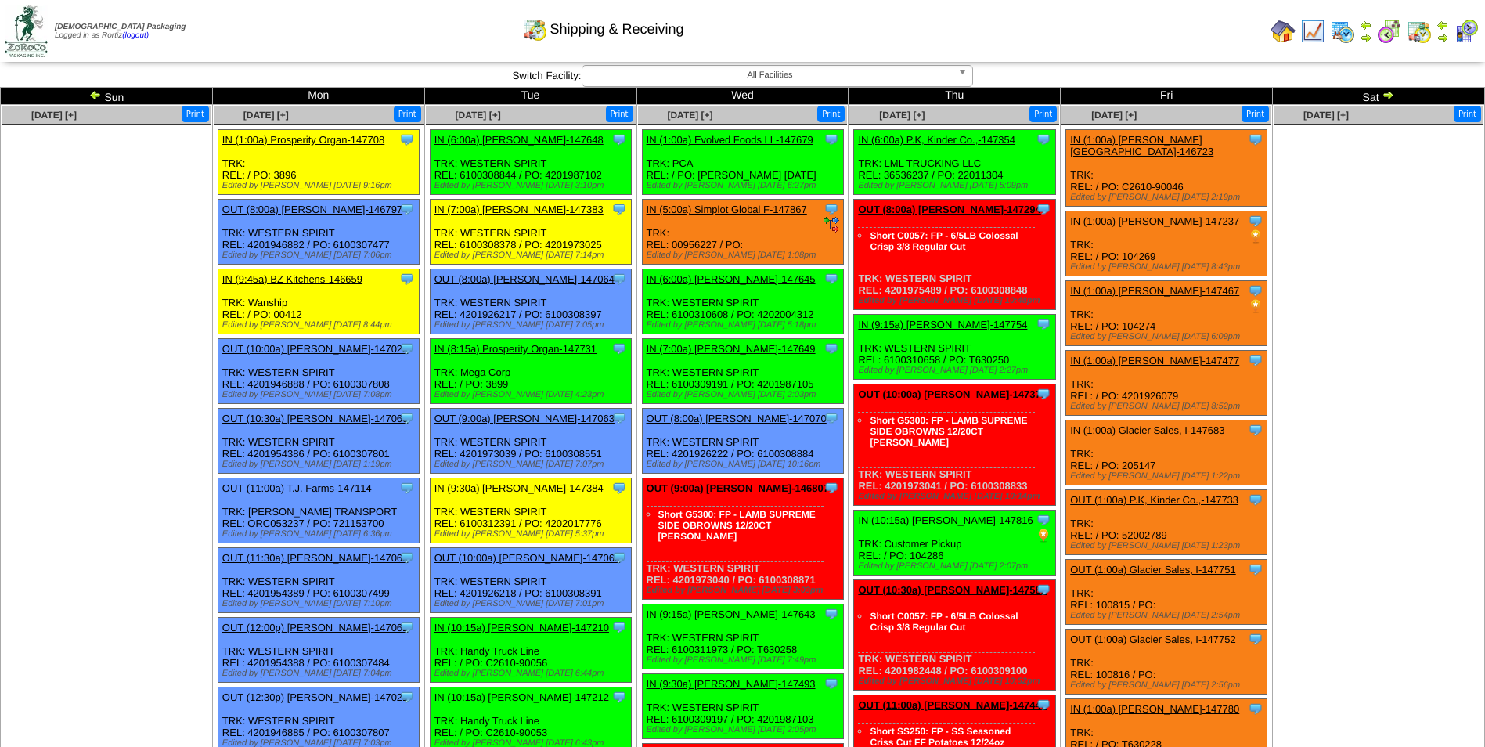
click at [769, 141] on link "IN (1:00a) Evolved Foods LL-147679" at bounding box center [730, 140] width 167 height 12
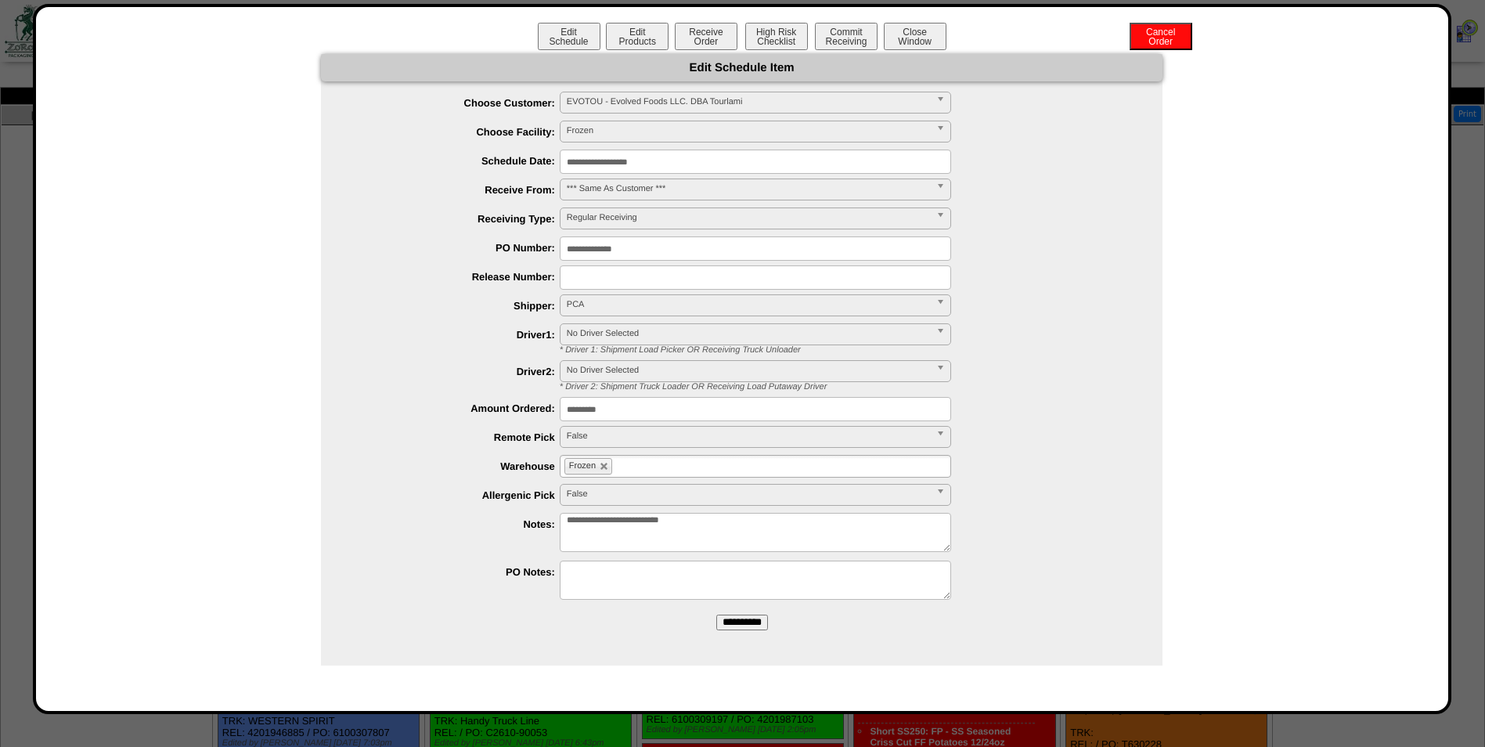
click at [687, 163] on input "**********" at bounding box center [755, 162] width 391 height 24
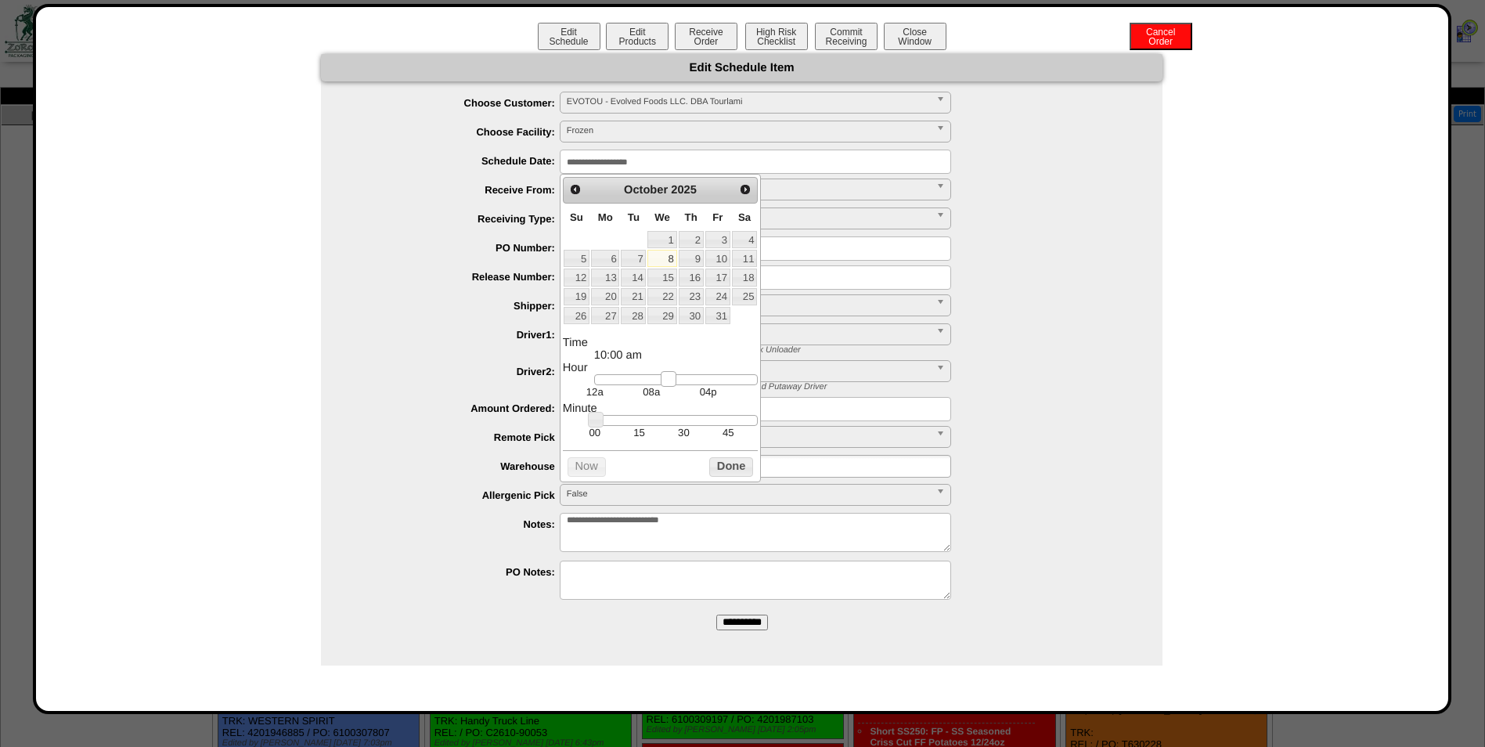
drag, startPoint x: 599, startPoint y: 382, endPoint x: 665, endPoint y: 377, distance: 65.9
click at [665, 377] on link at bounding box center [669, 379] width 16 height 16
click at [642, 436] on td "15" at bounding box center [639, 432] width 45 height 13
type input "**********"
click at [716, 471] on button "Done" at bounding box center [731, 467] width 44 height 20
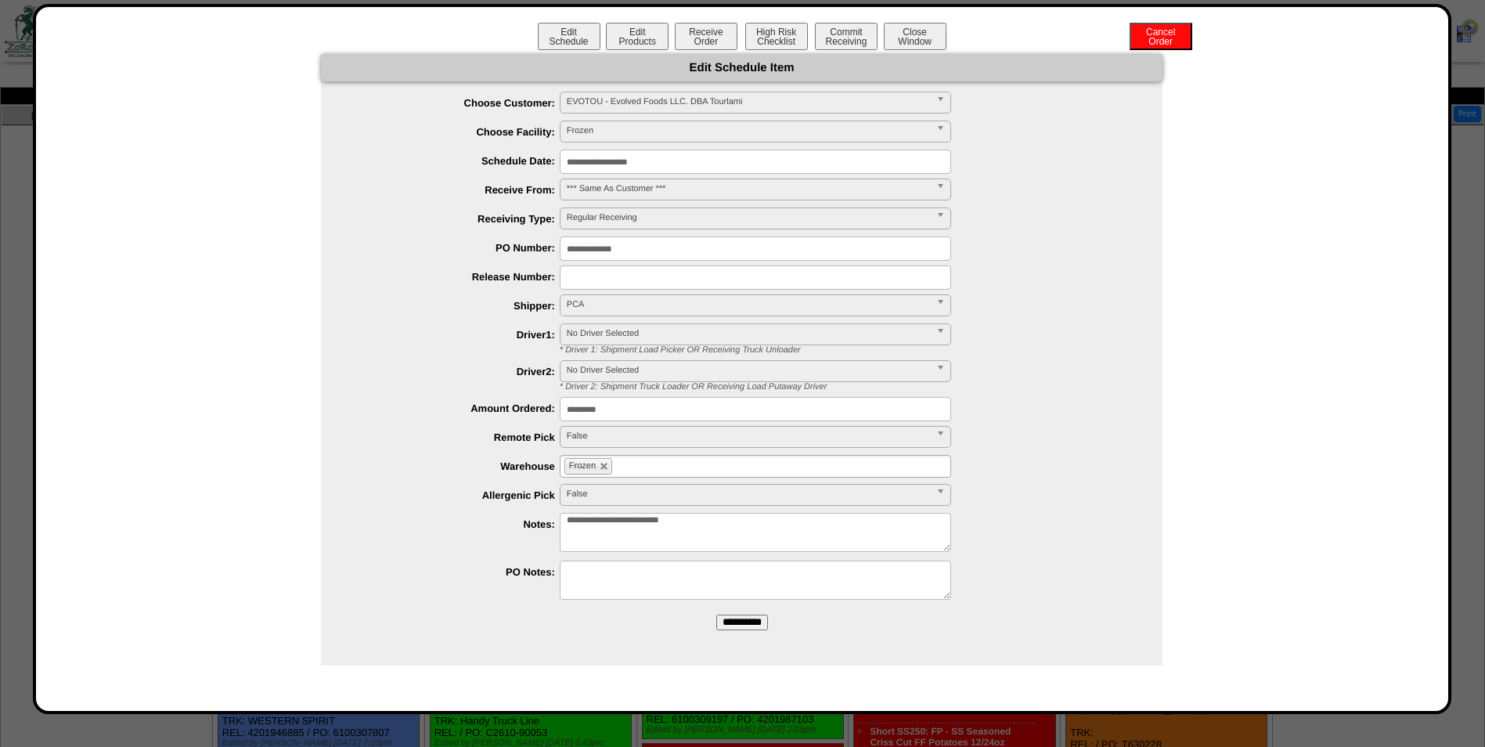
click at [754, 619] on input "**********" at bounding box center [742, 622] width 52 height 16
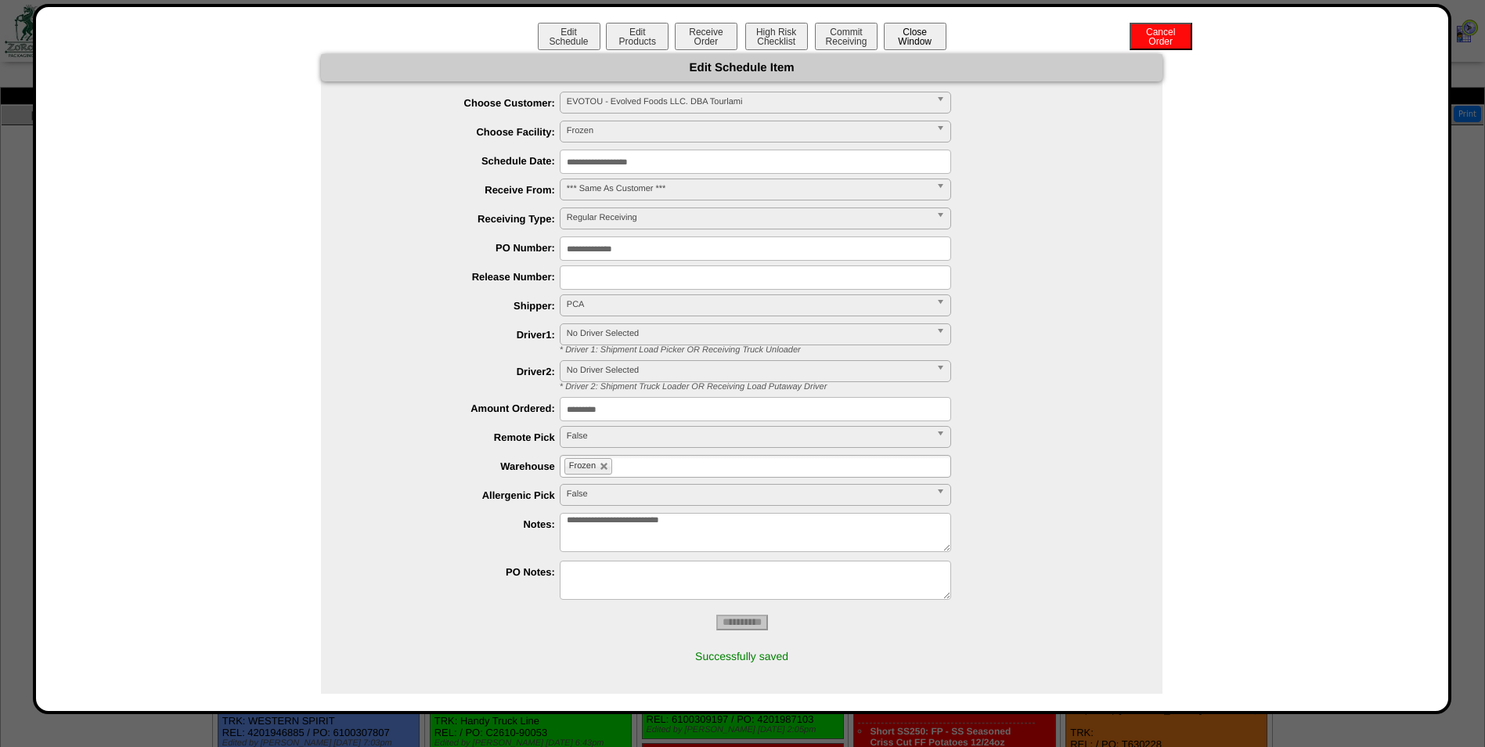
click at [906, 27] on button "Close Window" at bounding box center [915, 36] width 63 height 27
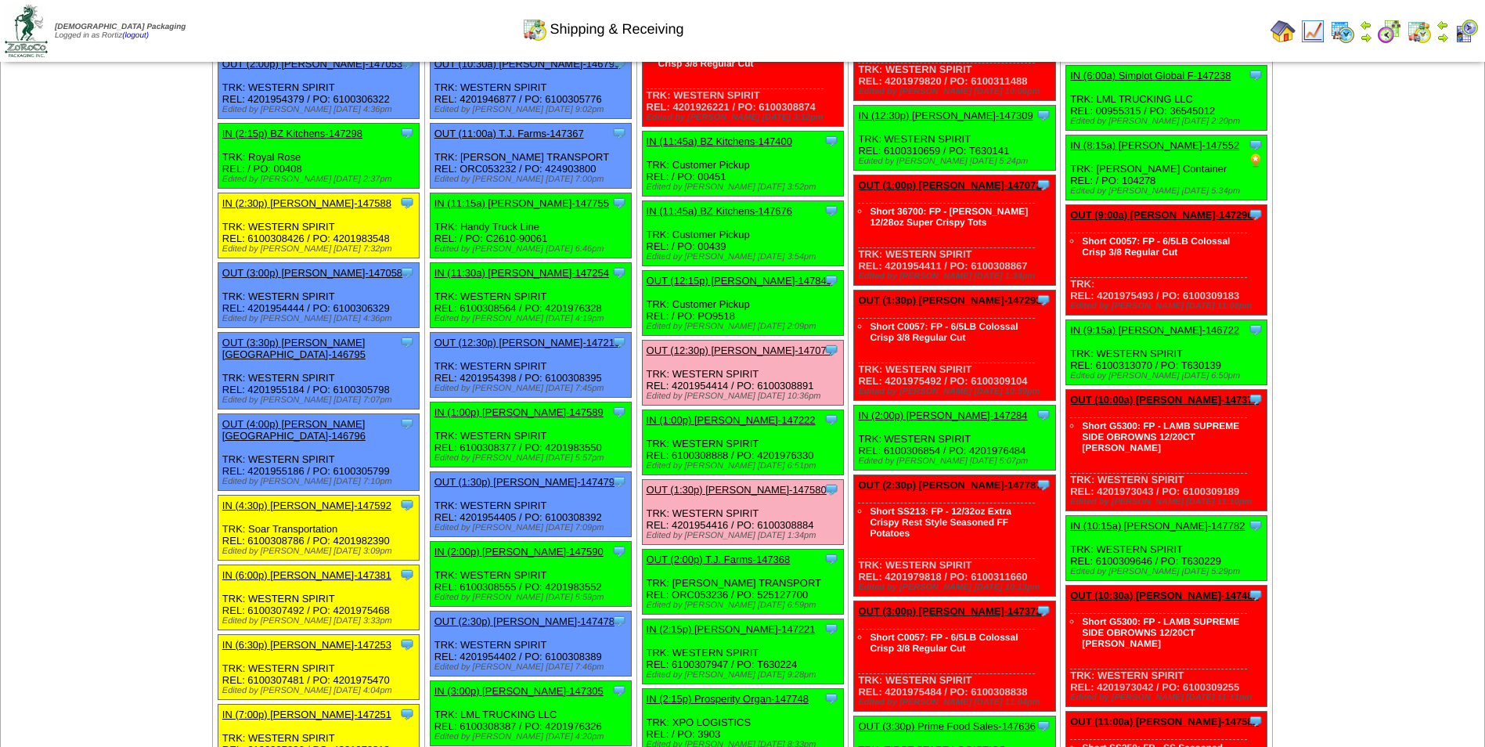
scroll to position [861, 0]
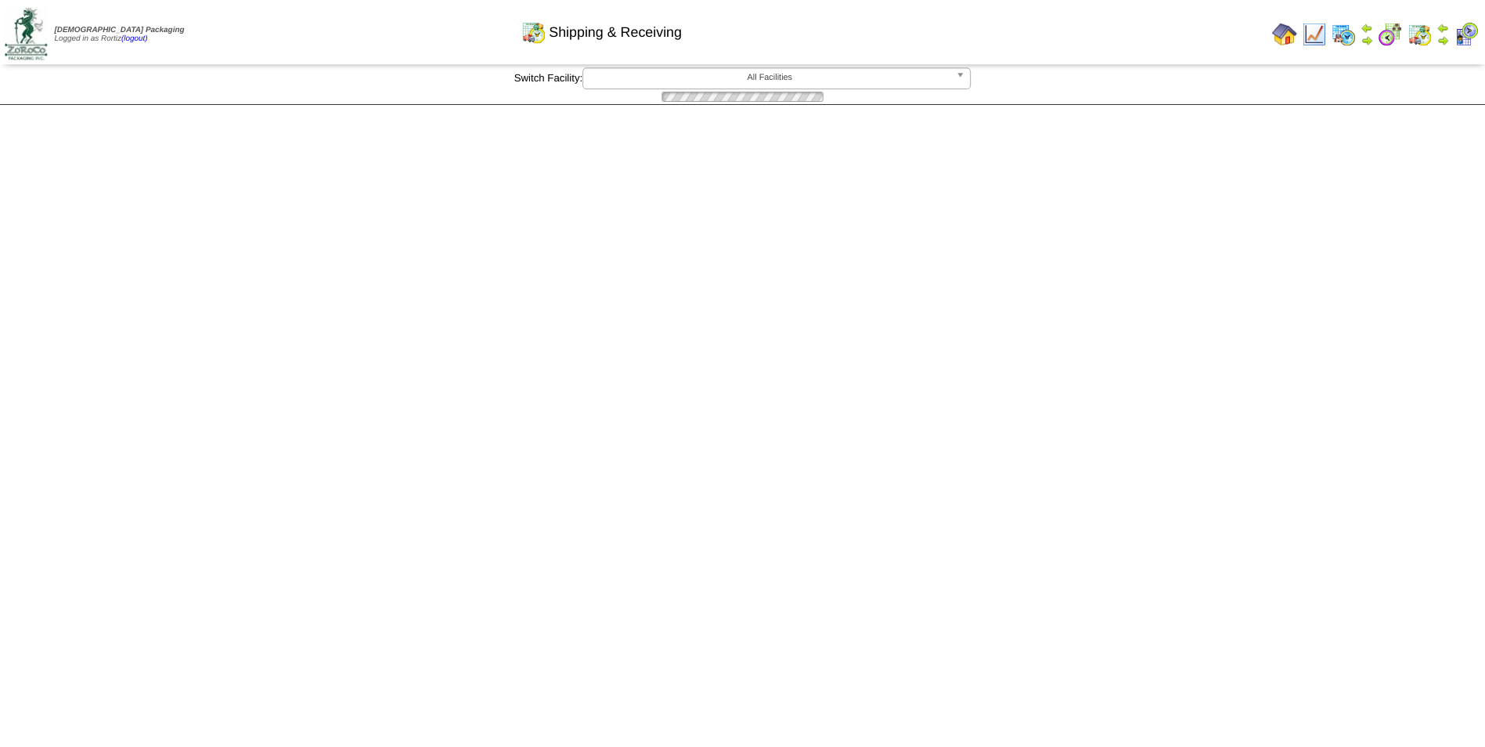
scroll to position [861, 0]
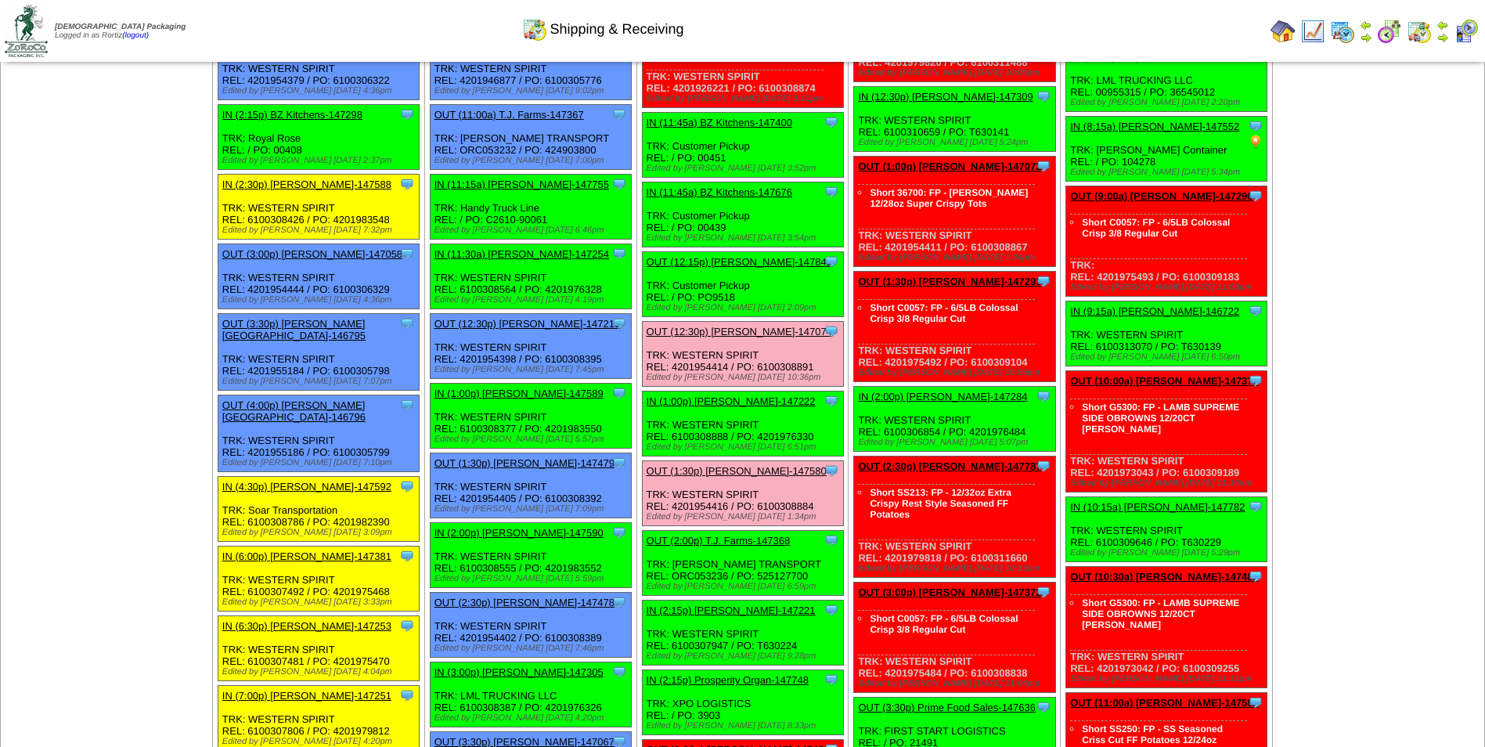
click at [1442, 37] on img at bounding box center [1442, 37] width 13 height 13
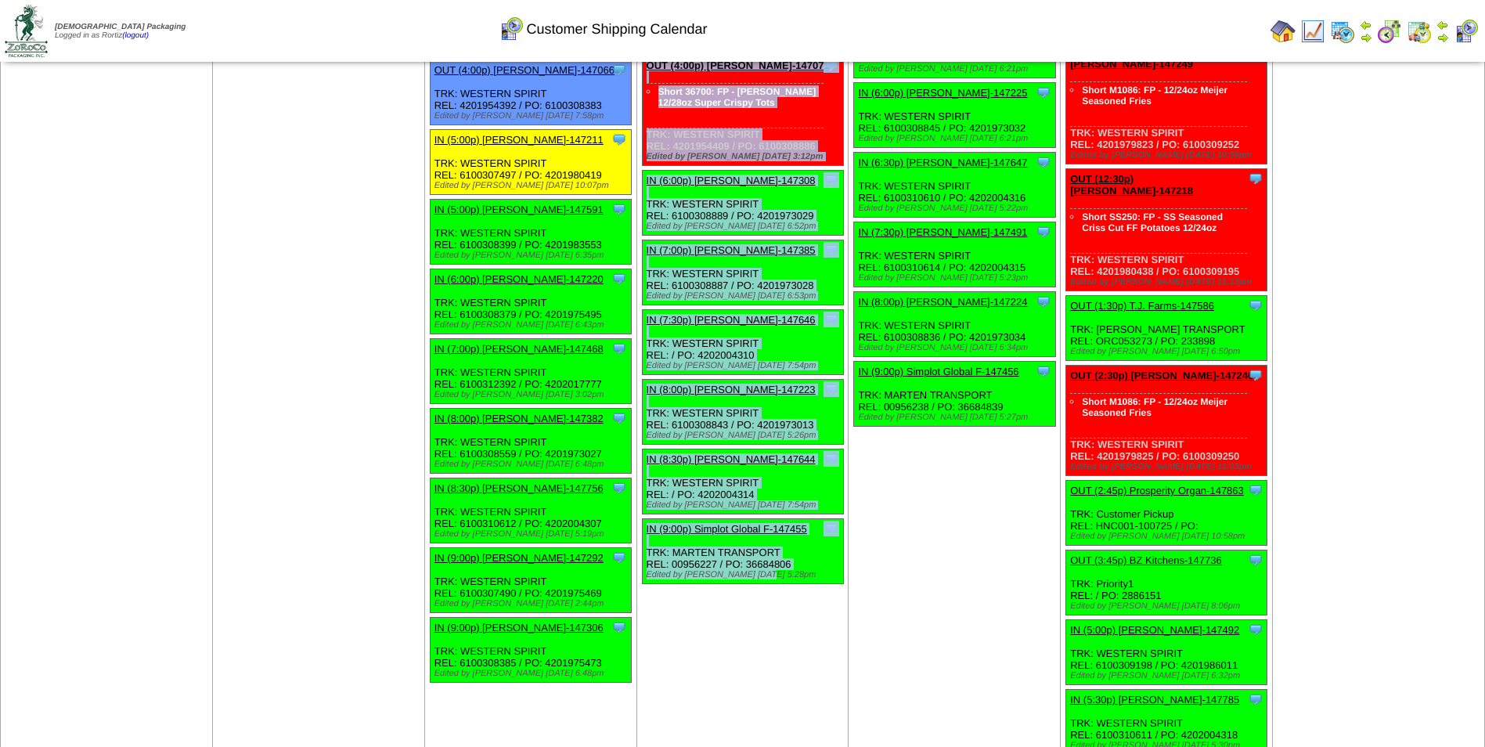
scroll to position [1836, 0]
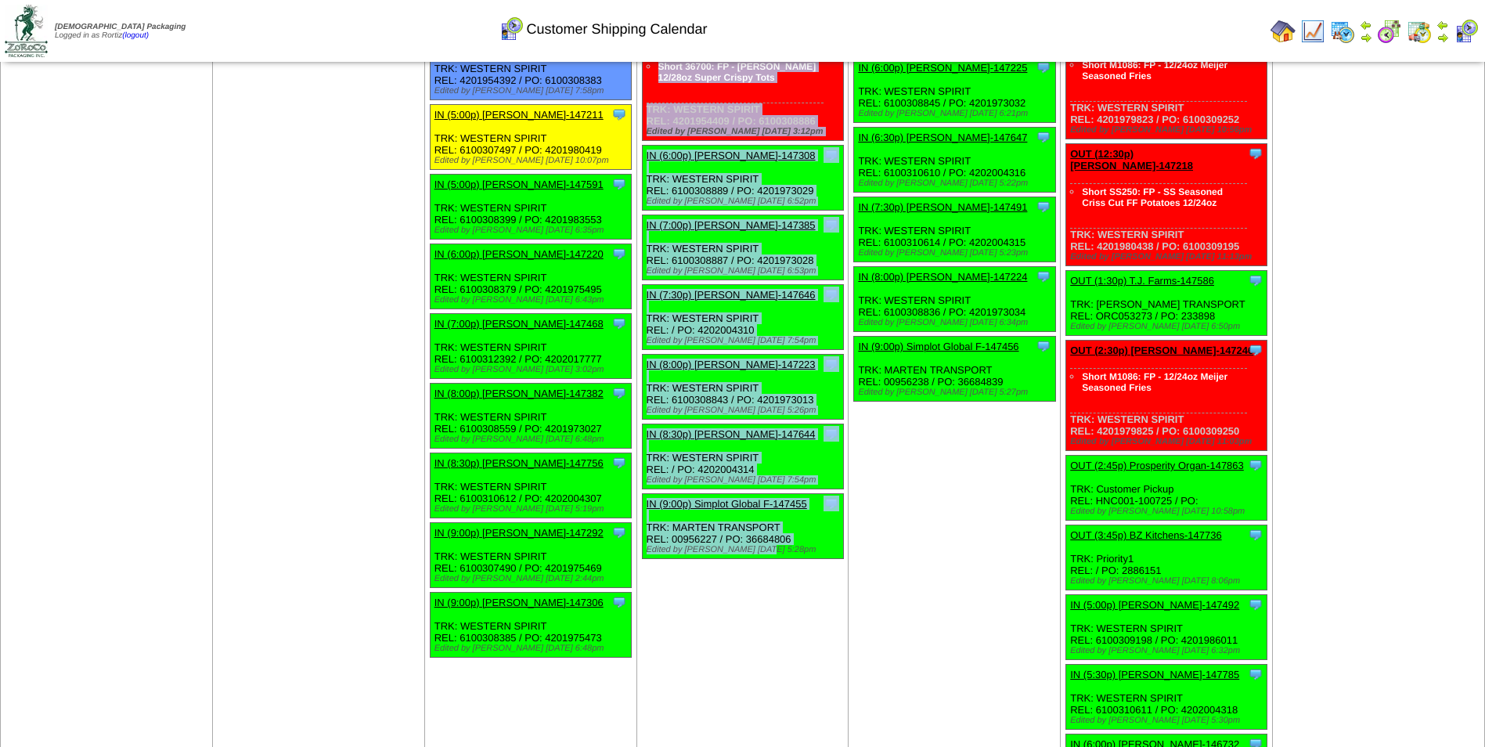
drag, startPoint x: 647, startPoint y: 232, endPoint x: 803, endPoint y: 527, distance: 333.7
copy ul "IN (10:15a) Evolved Foods LL-147679 Evolved Foods LLC. DBA Tourlami ScheduleID:…"
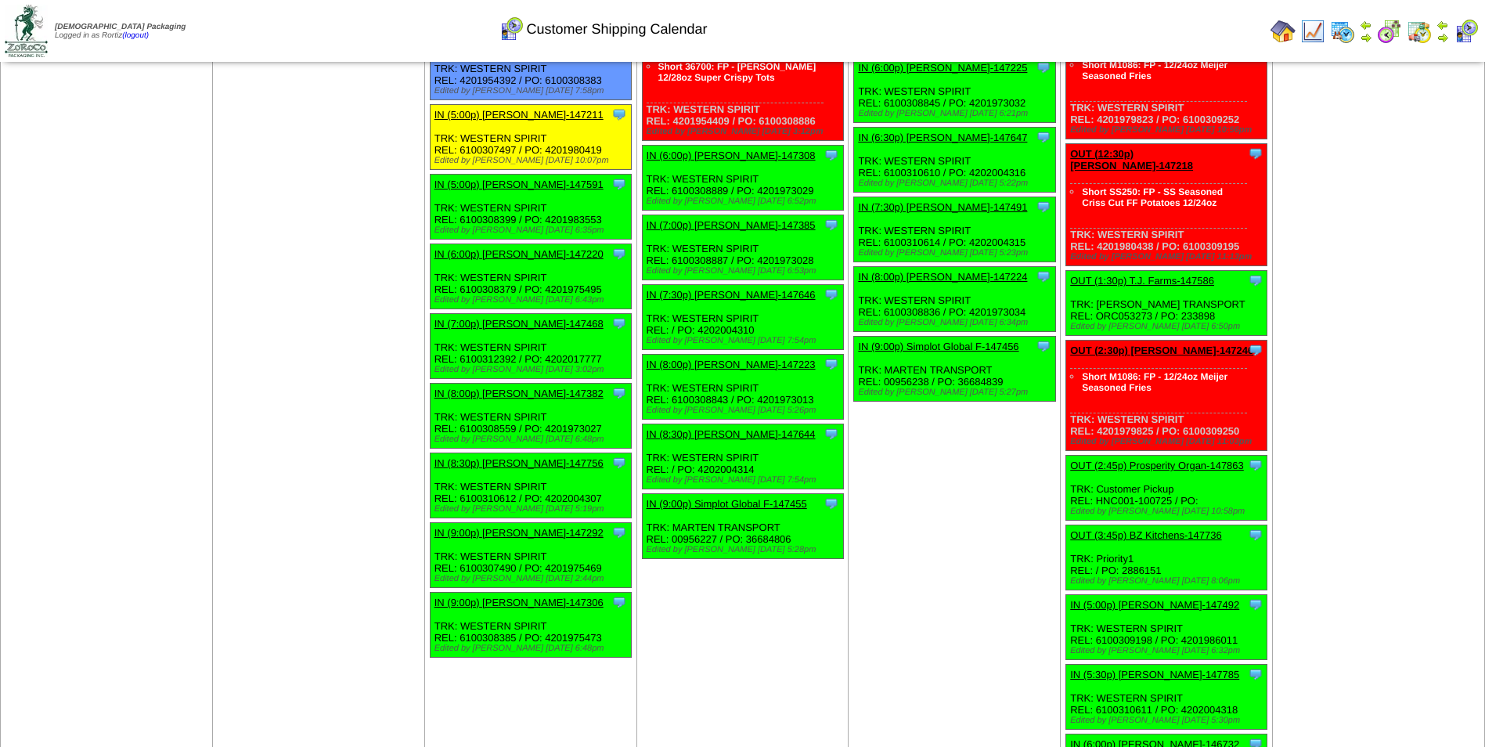
click at [1117, 38] on td "Print All" at bounding box center [822, 31] width 884 height 59
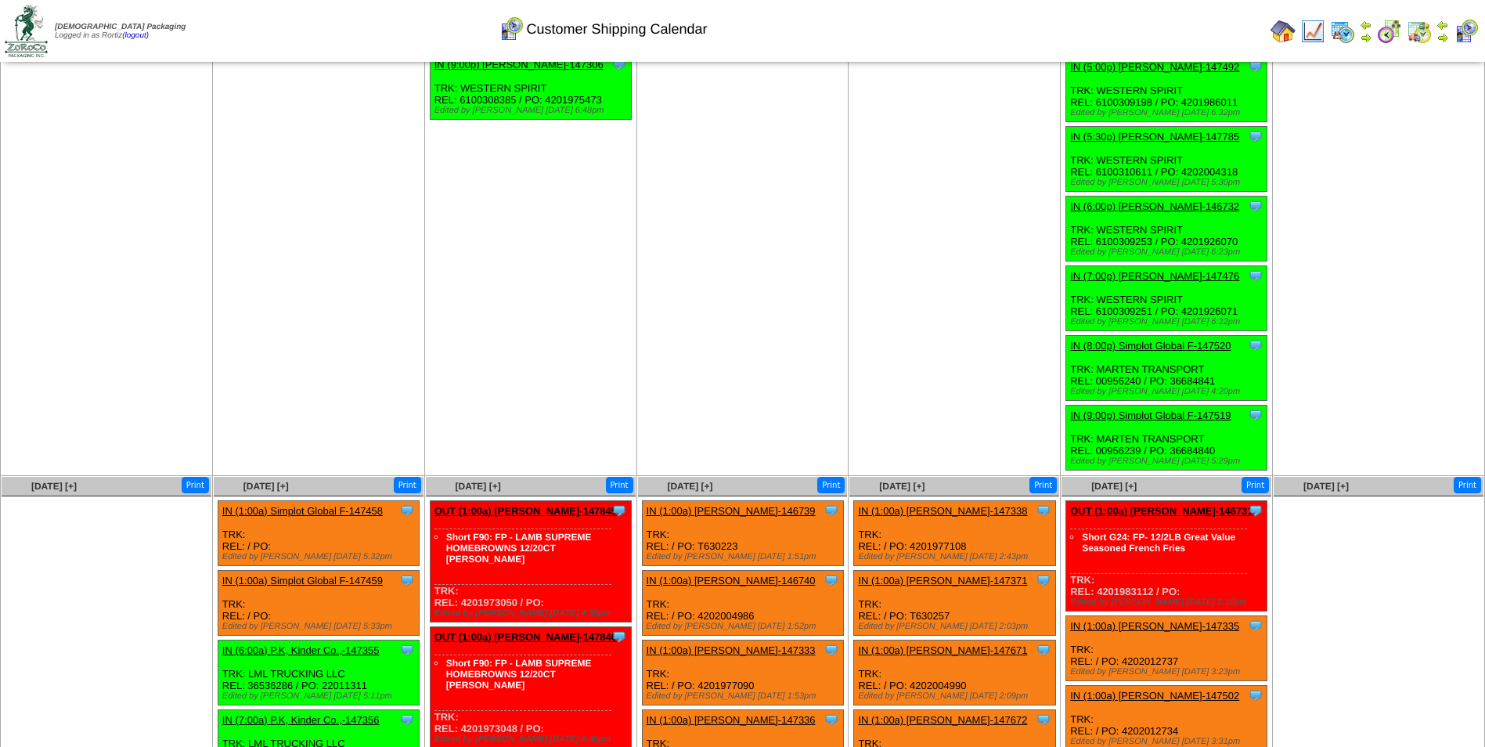
scroll to position [2373, 0]
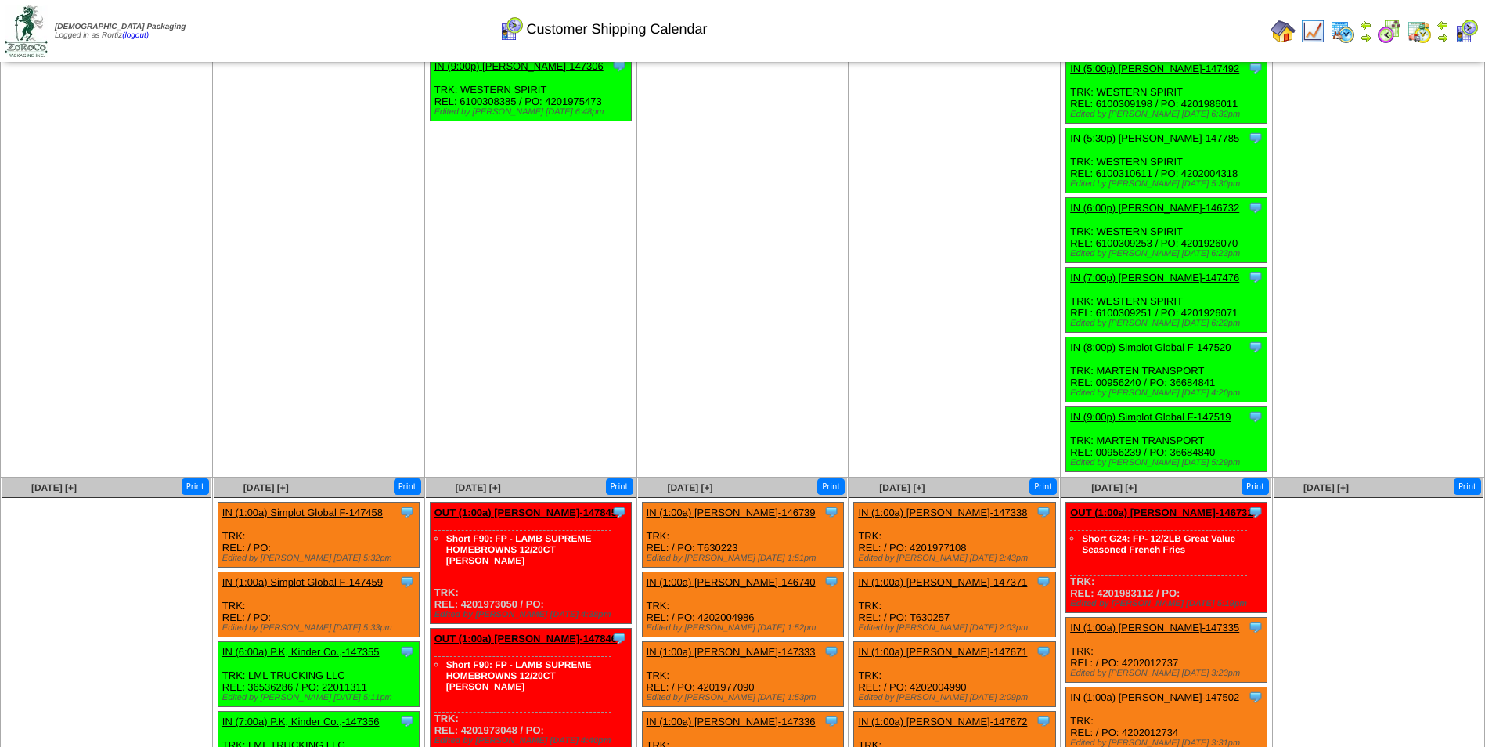
click at [333, 506] on link "IN (1:00a) Simplot Global F-147458" at bounding box center [302, 512] width 160 height 12
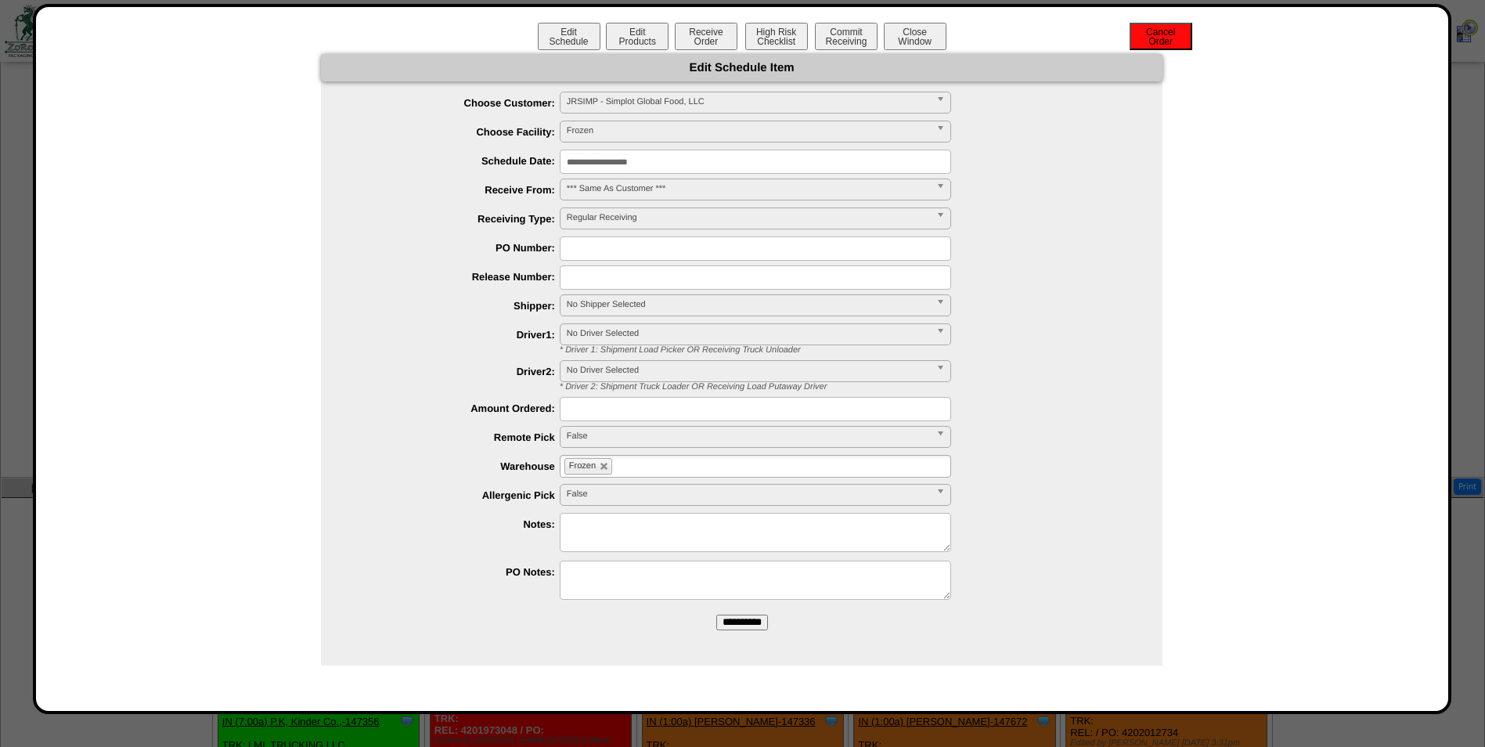
click at [1166, 45] on button "Cancel Order" at bounding box center [1161, 36] width 63 height 27
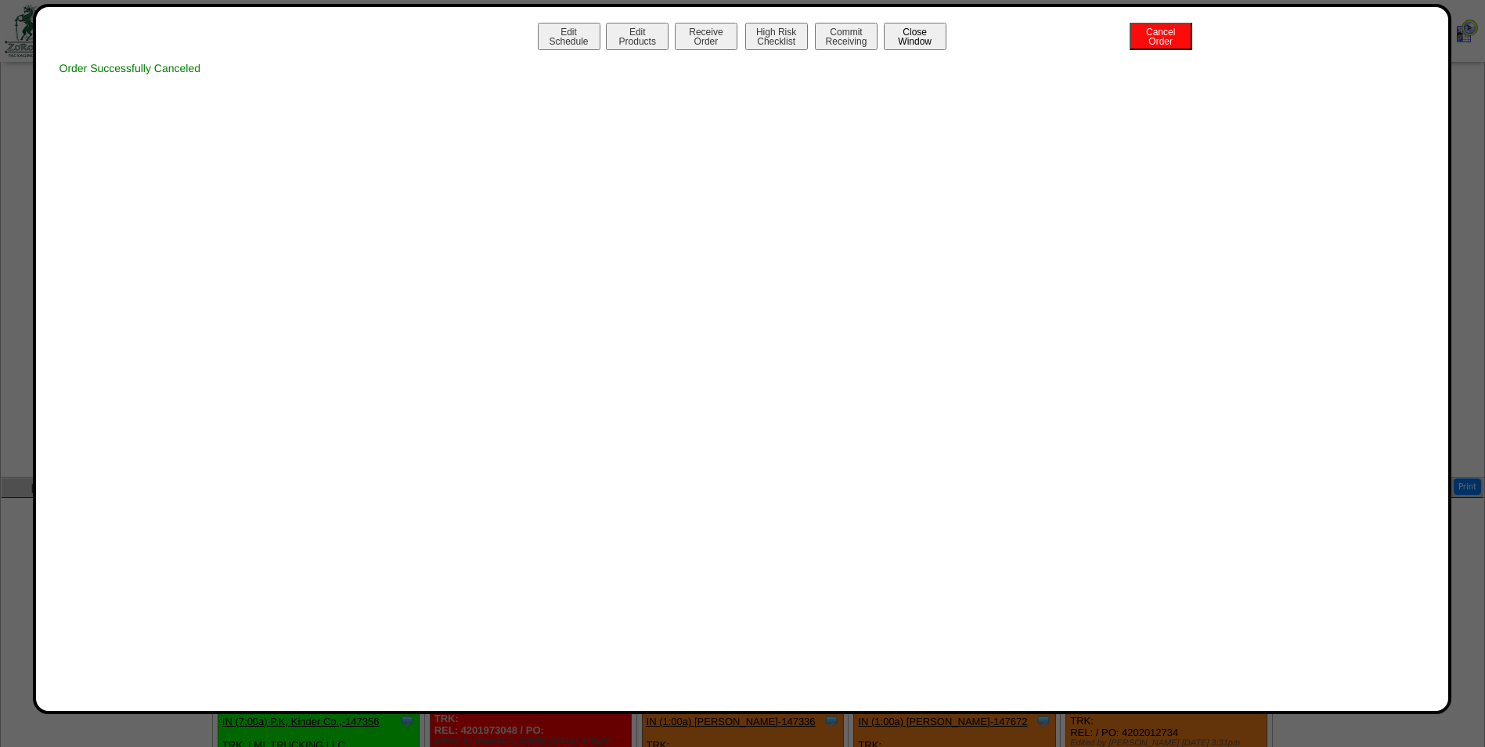
click at [911, 34] on button "Close Window" at bounding box center [915, 36] width 63 height 27
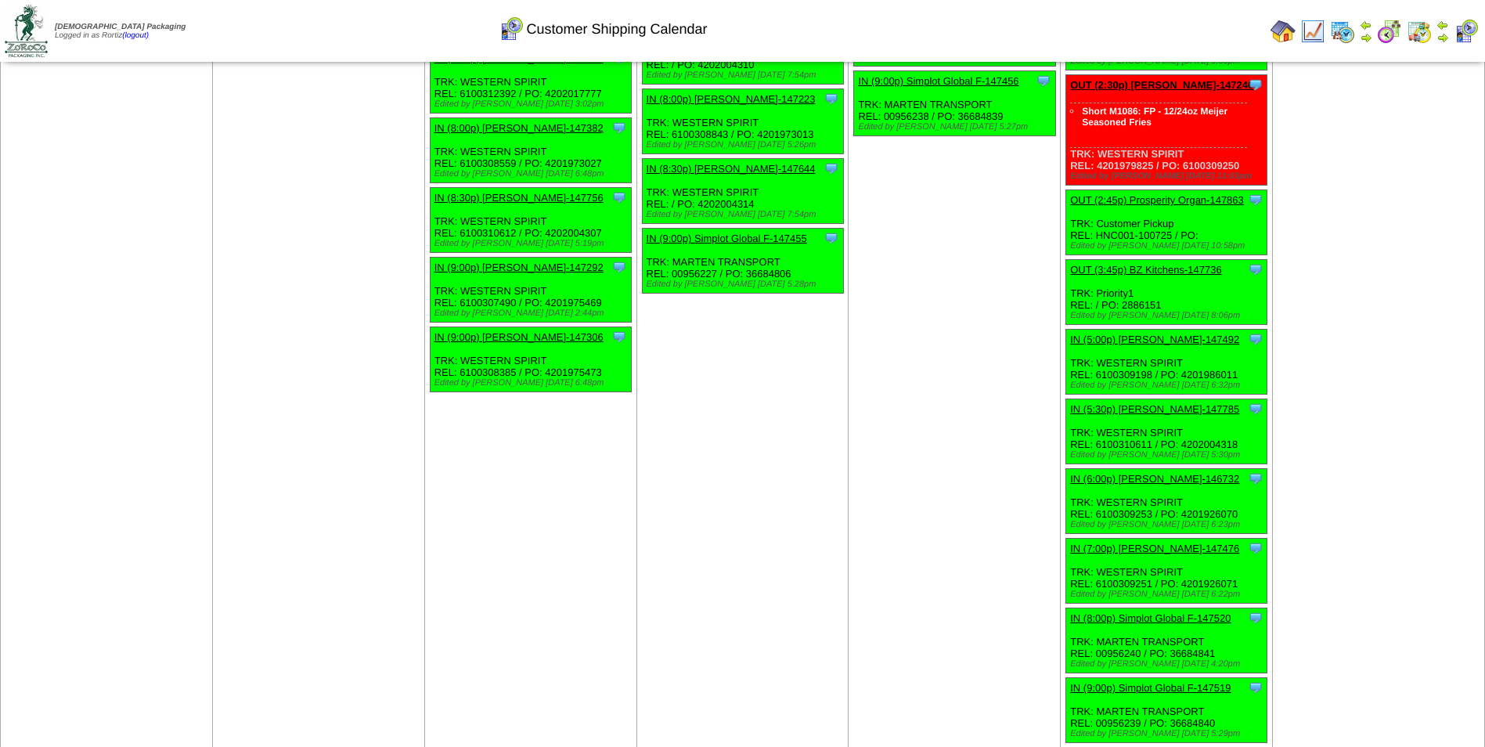
scroll to position [2348, 0]
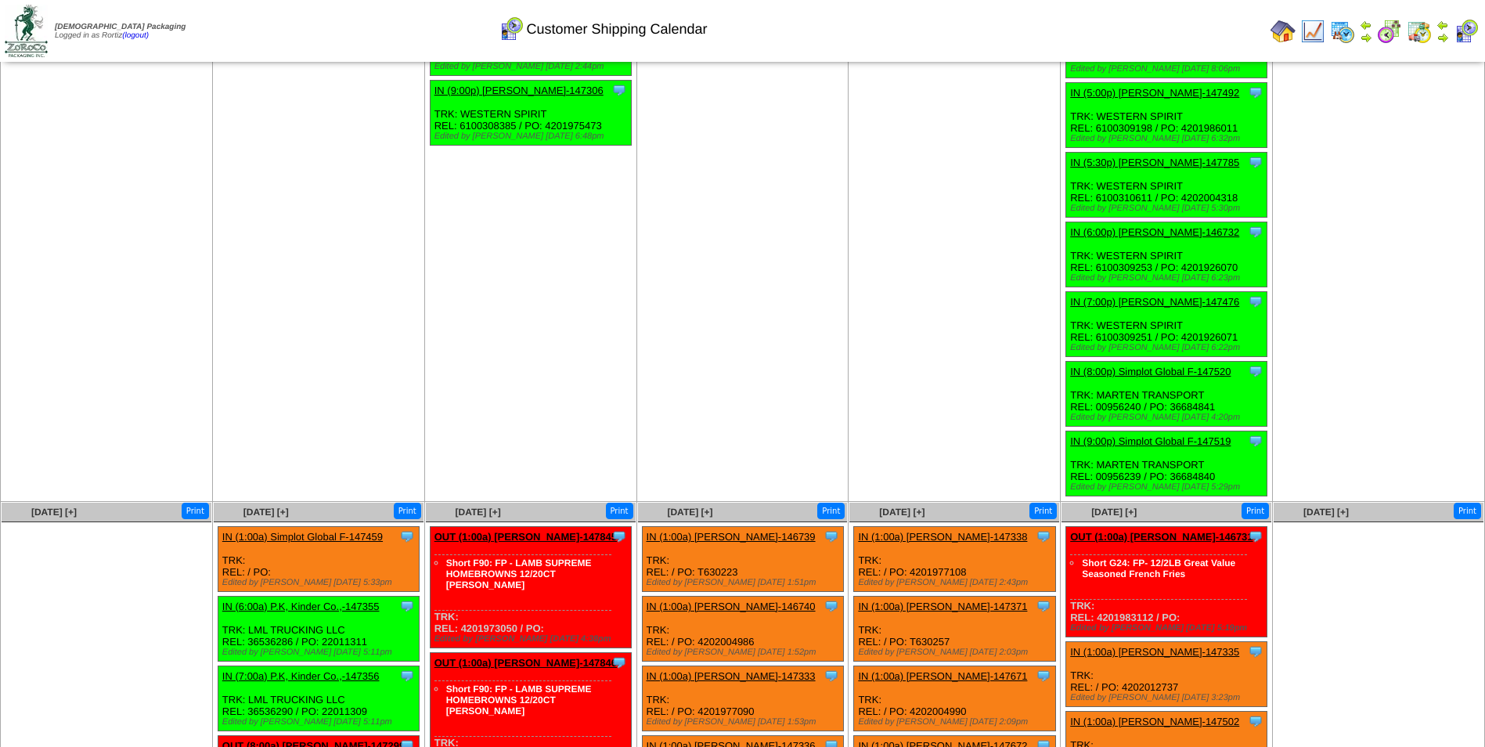
click at [319, 531] on link "IN (1:00a) Simplot Global F-147459" at bounding box center [302, 537] width 160 height 12
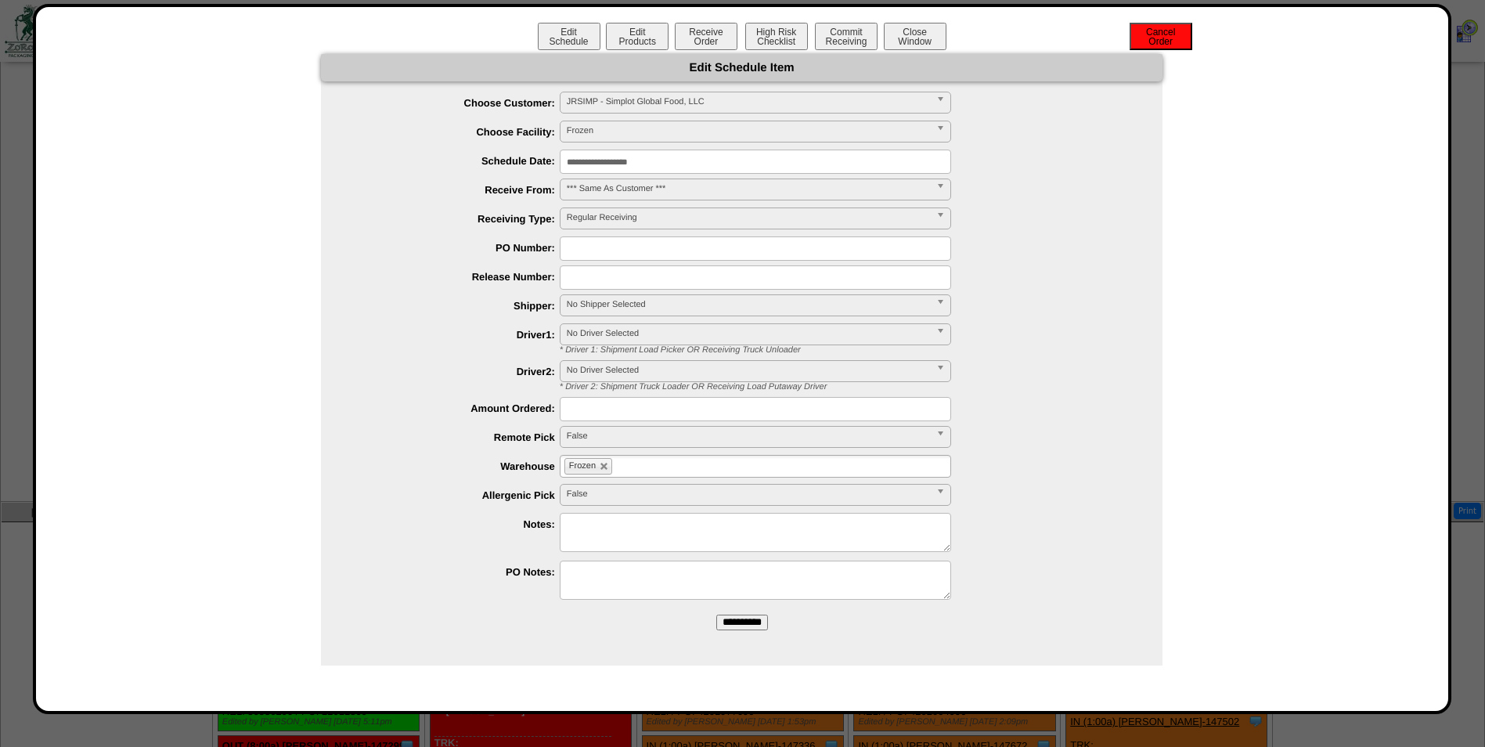
click at [1179, 43] on button "Cancel Order" at bounding box center [1161, 36] width 63 height 27
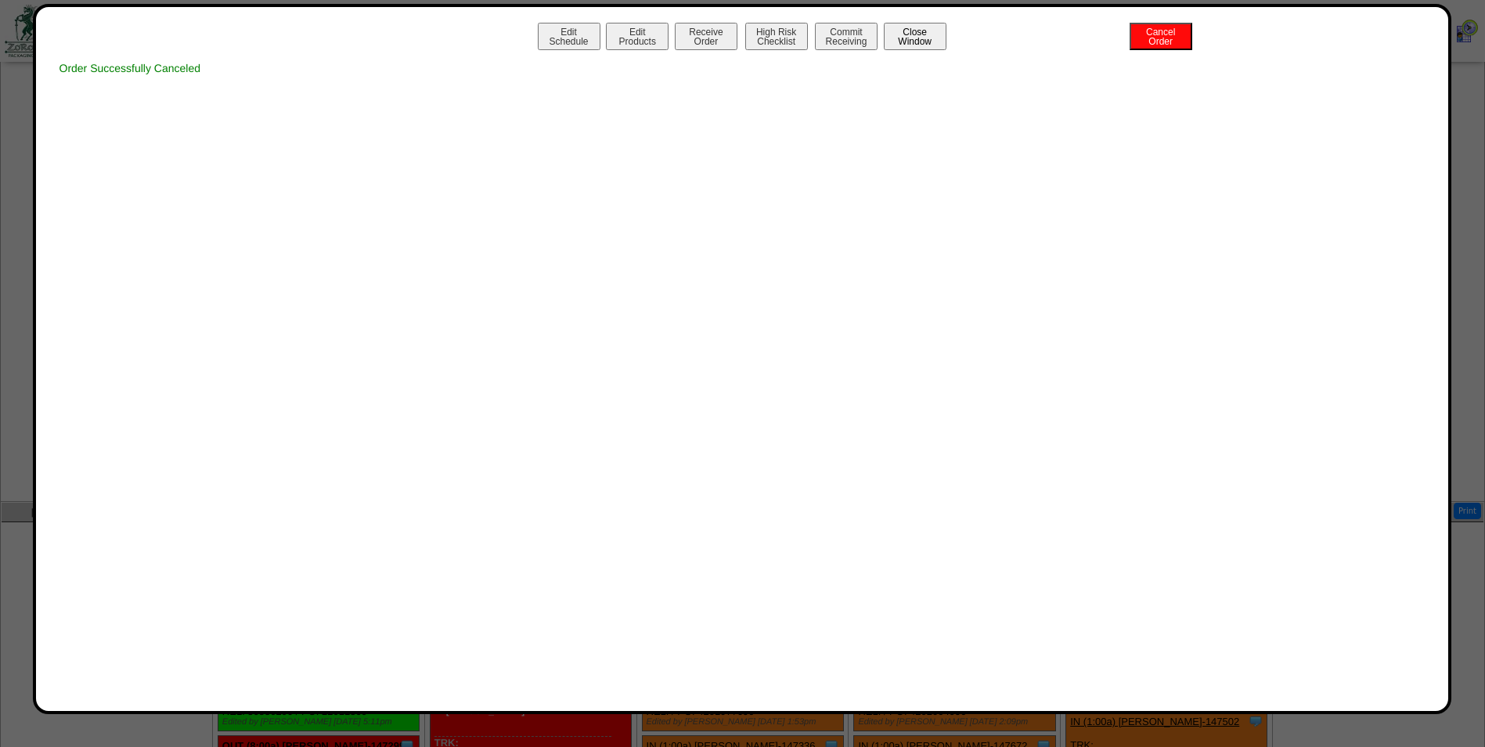
click at [924, 34] on button "Close Window" at bounding box center [915, 36] width 63 height 27
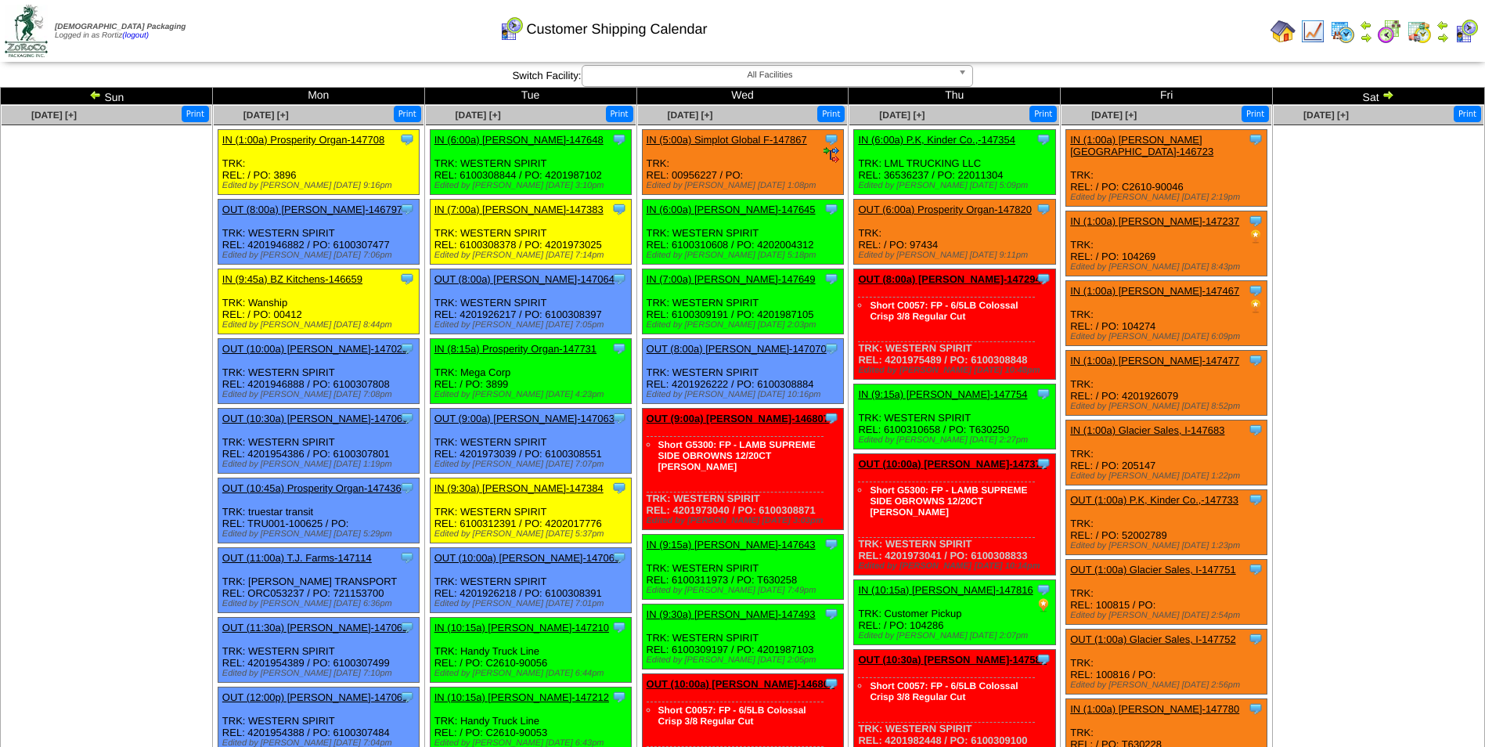
click at [688, 170] on div "Clone Item IN (5:00a) Simplot Global F-147867 Simplot Global Food, LLC Schedule…" at bounding box center [742, 162] width 201 height 65
copy div "00956227"
click at [1027, 30] on div "Customer Shipping Calendar" at bounding box center [602, 23] width 853 height 43
click at [694, 139] on link "IN (5:00a) Simplot Global F-147867" at bounding box center [727, 140] width 160 height 12
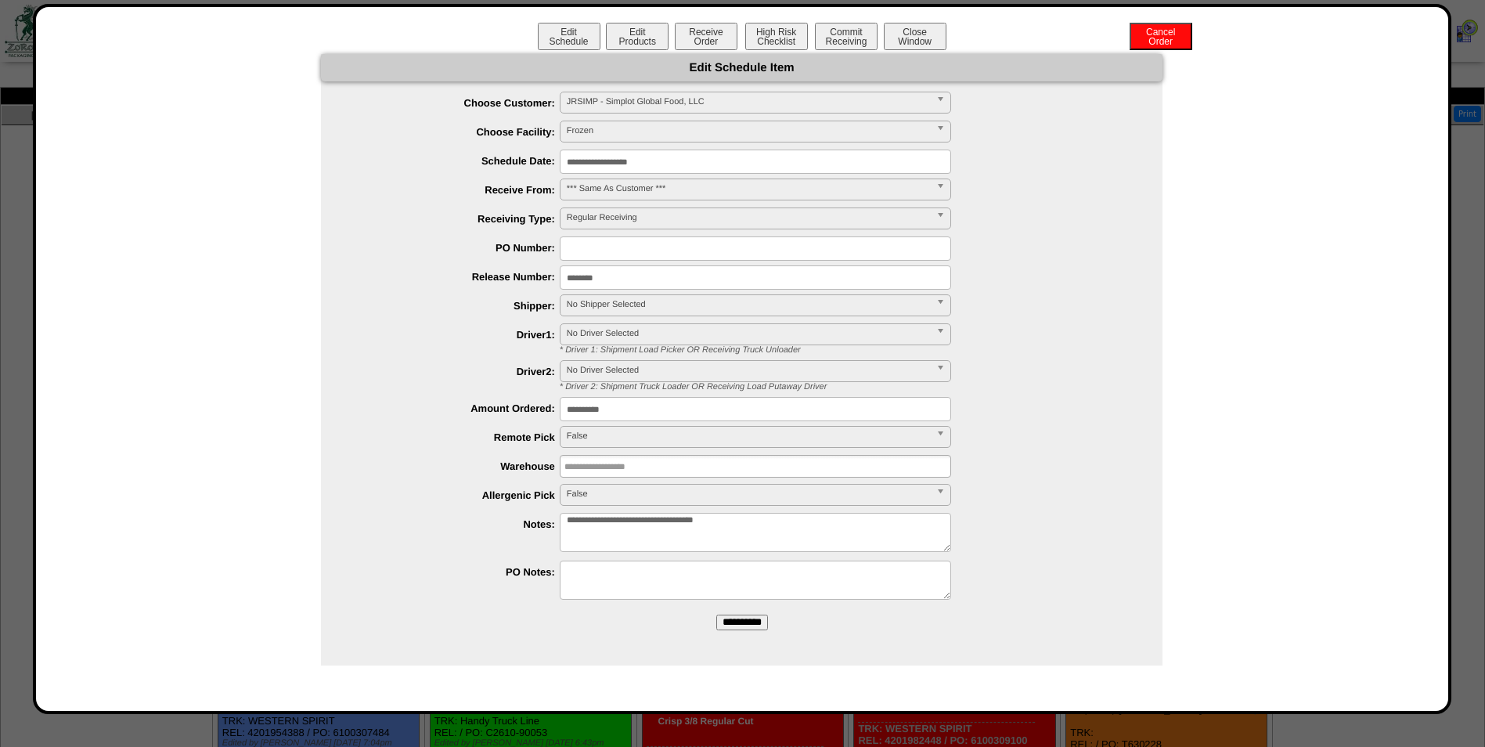
click at [730, 160] on input "**********" at bounding box center [755, 162] width 391 height 24
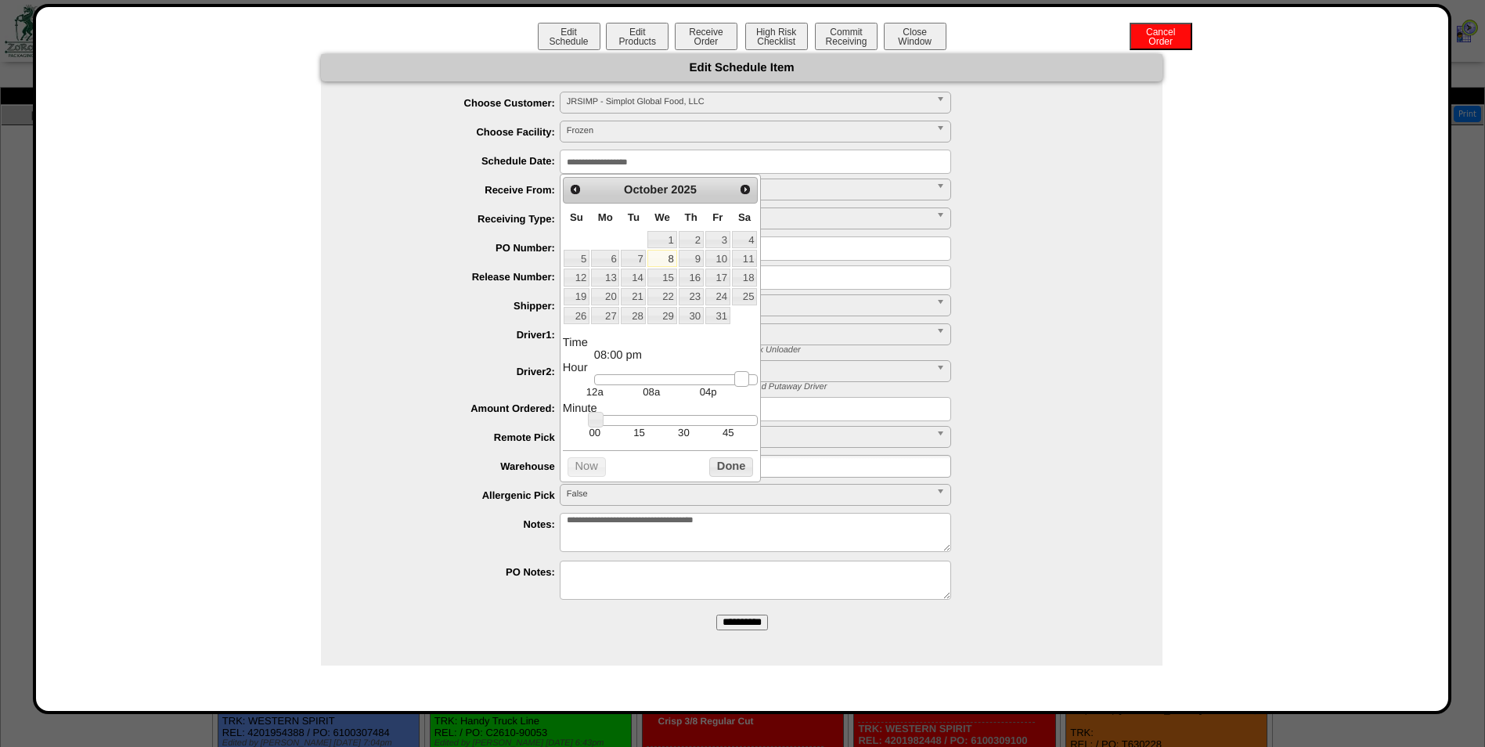
type input "**********"
drag, startPoint x: 627, startPoint y: 387, endPoint x: 743, endPoint y: 396, distance: 116.2
click at [743, 396] on dd "12a 08a 04p" at bounding box center [676, 386] width 164 height 24
click at [735, 470] on button "Done" at bounding box center [731, 467] width 44 height 20
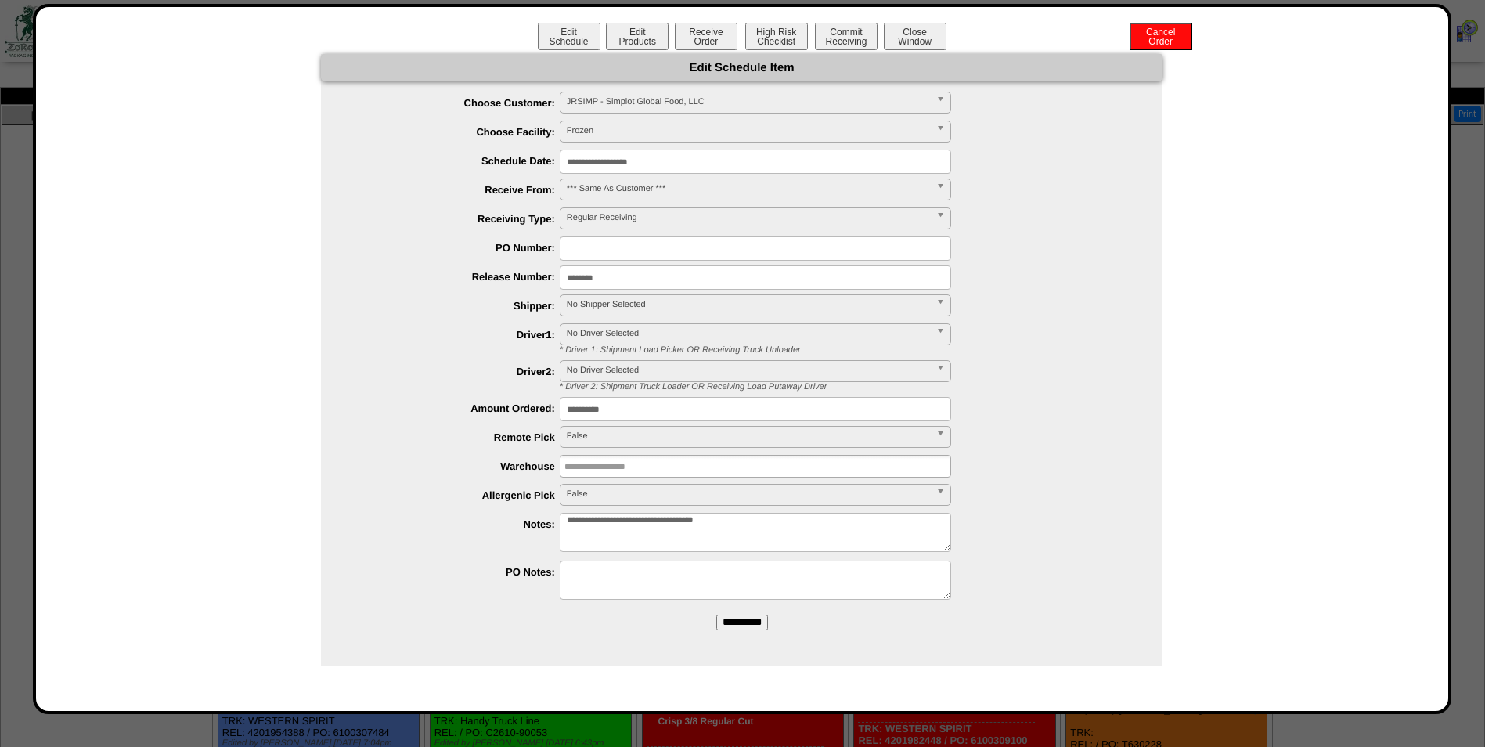
click at [727, 618] on input "**********" at bounding box center [742, 622] width 52 height 16
click at [611, 458] on input "text" at bounding box center [614, 466] width 100 height 20
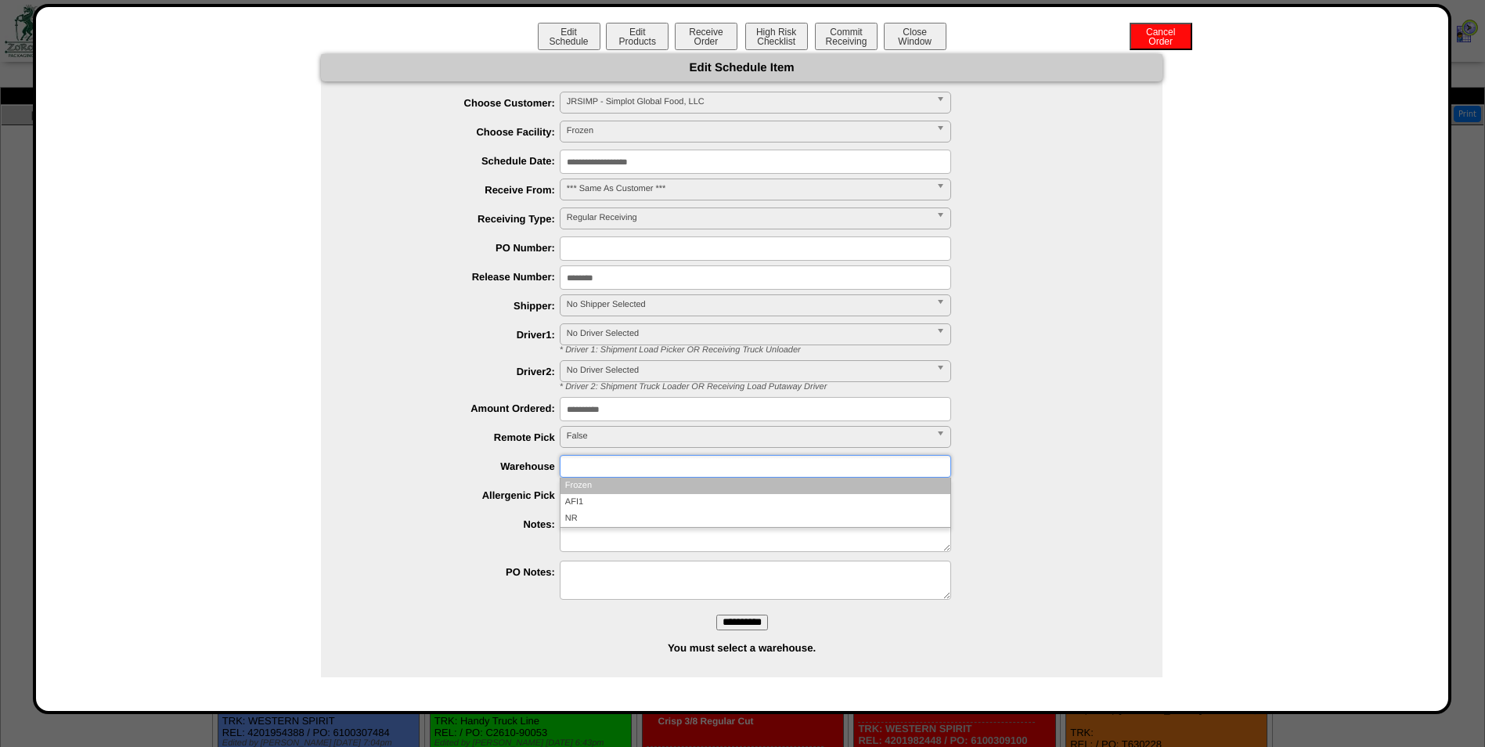
click at [607, 485] on li "Frozen" at bounding box center [755, 485] width 390 height 16
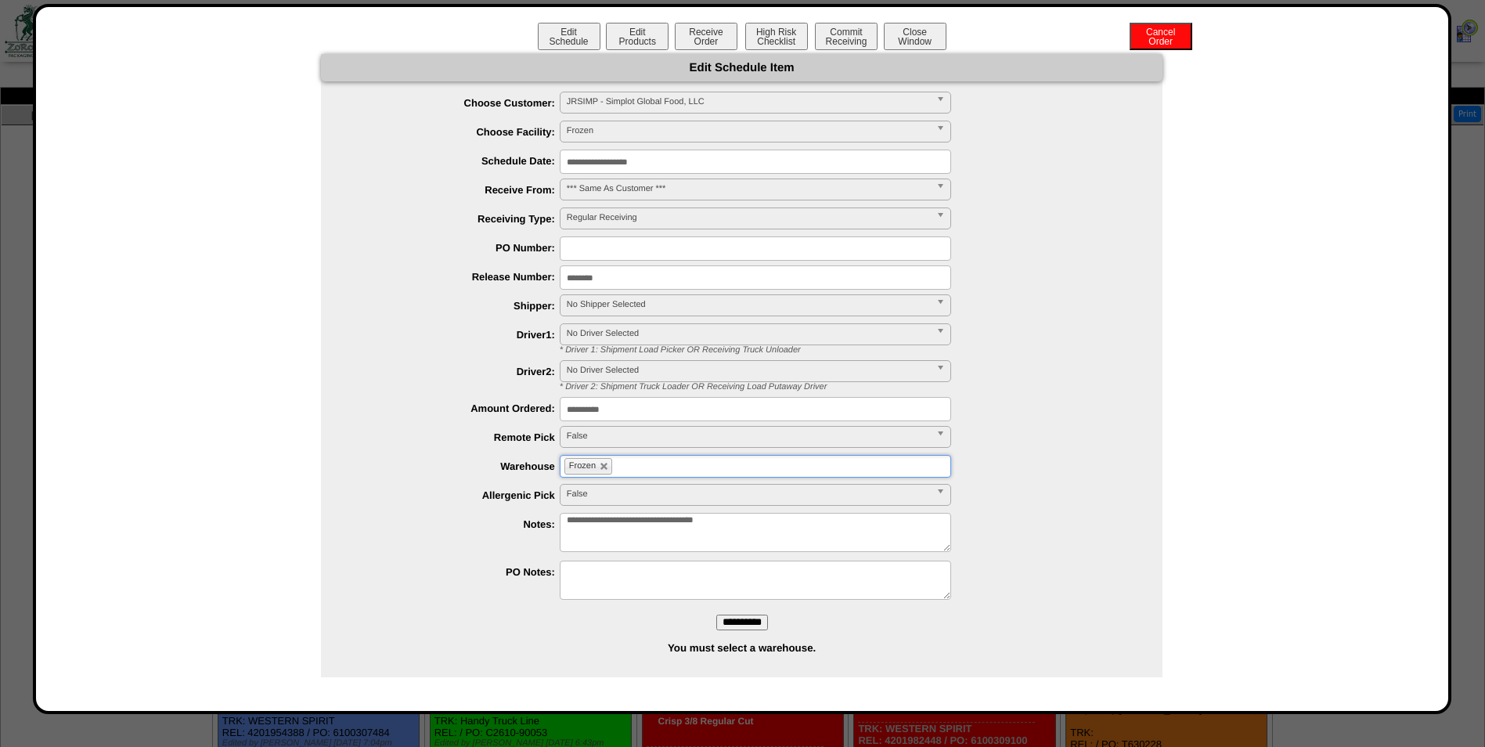
click at [739, 625] on input "**********" at bounding box center [742, 622] width 52 height 16
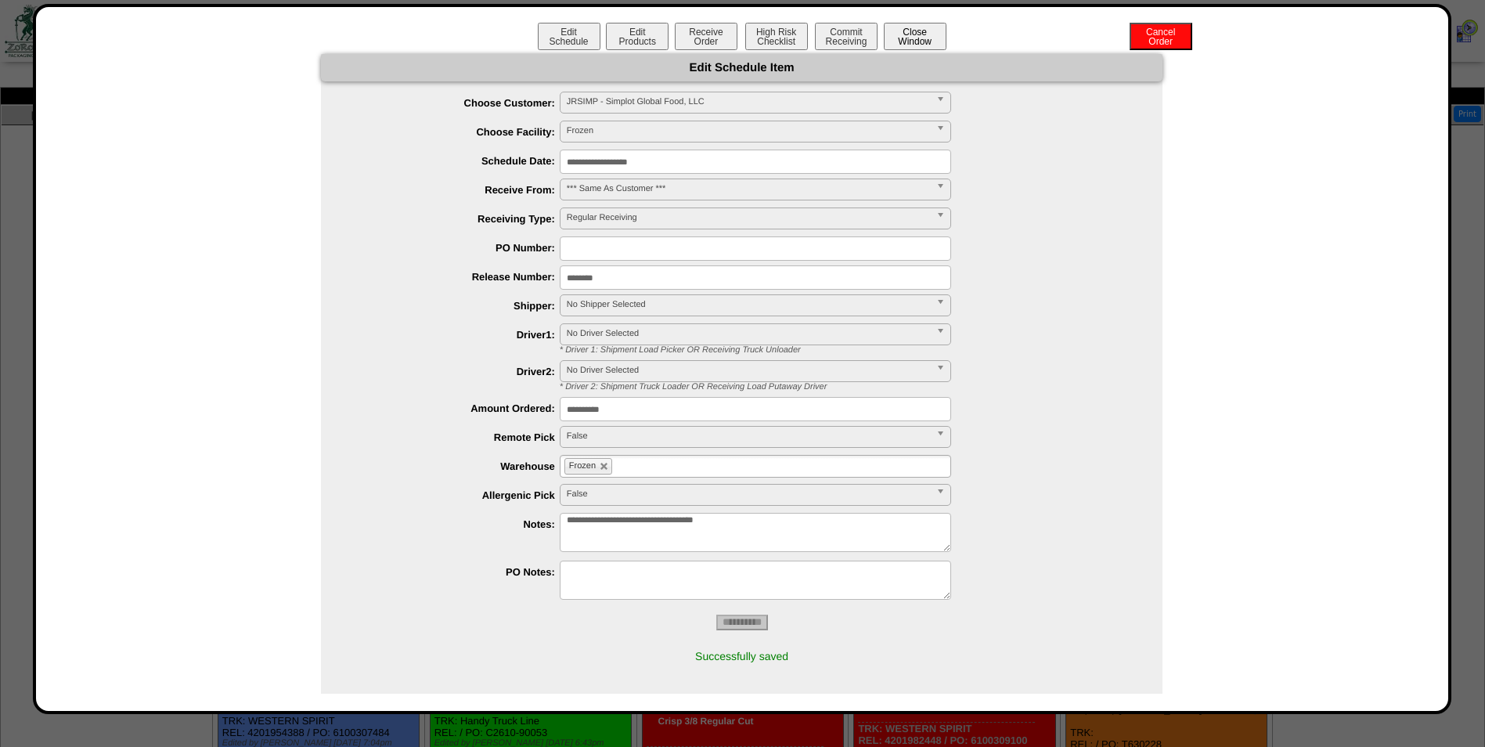
click at [904, 38] on button "Close Window" at bounding box center [915, 36] width 63 height 27
